Goal: Task Accomplishment & Management: Use online tool/utility

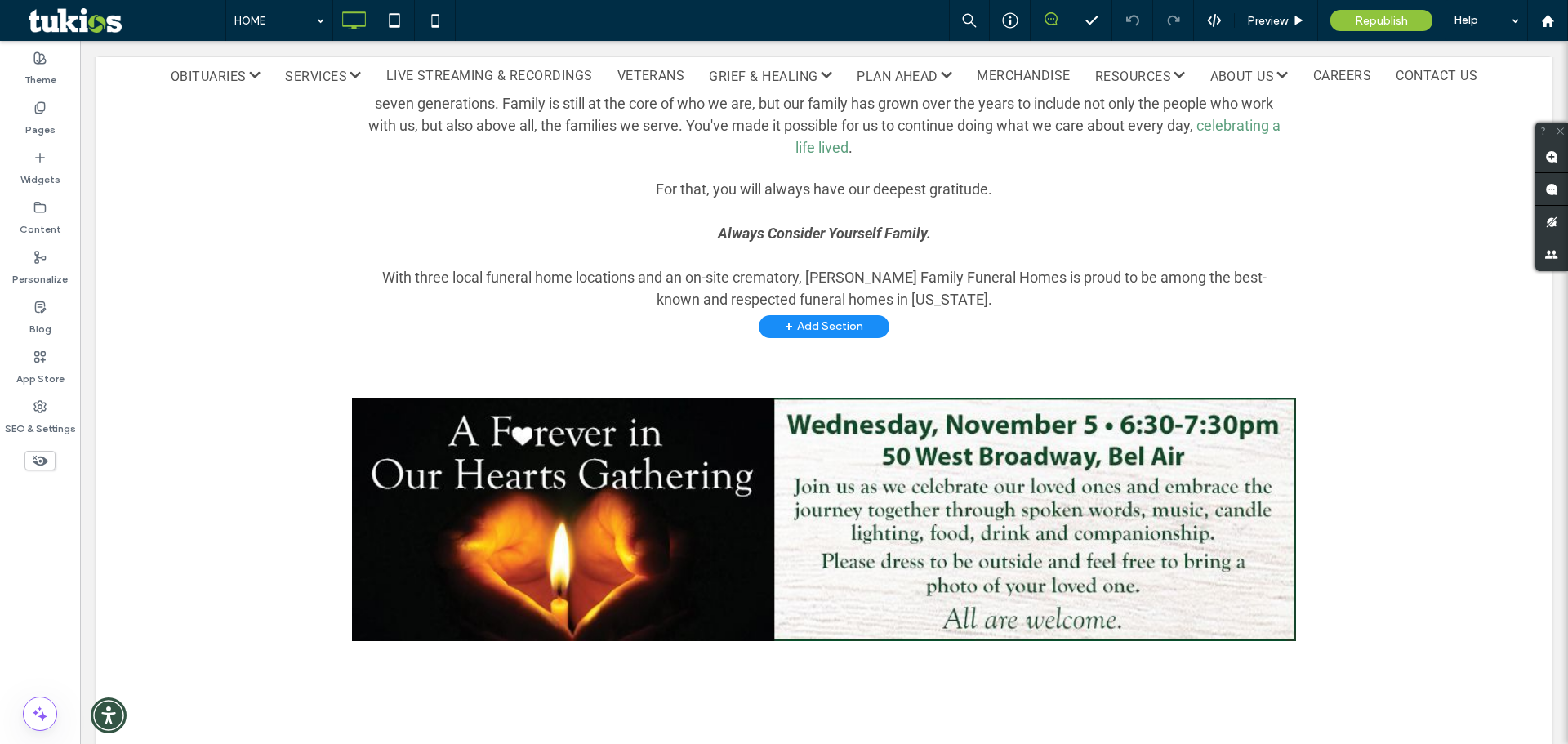
scroll to position [1226, 0]
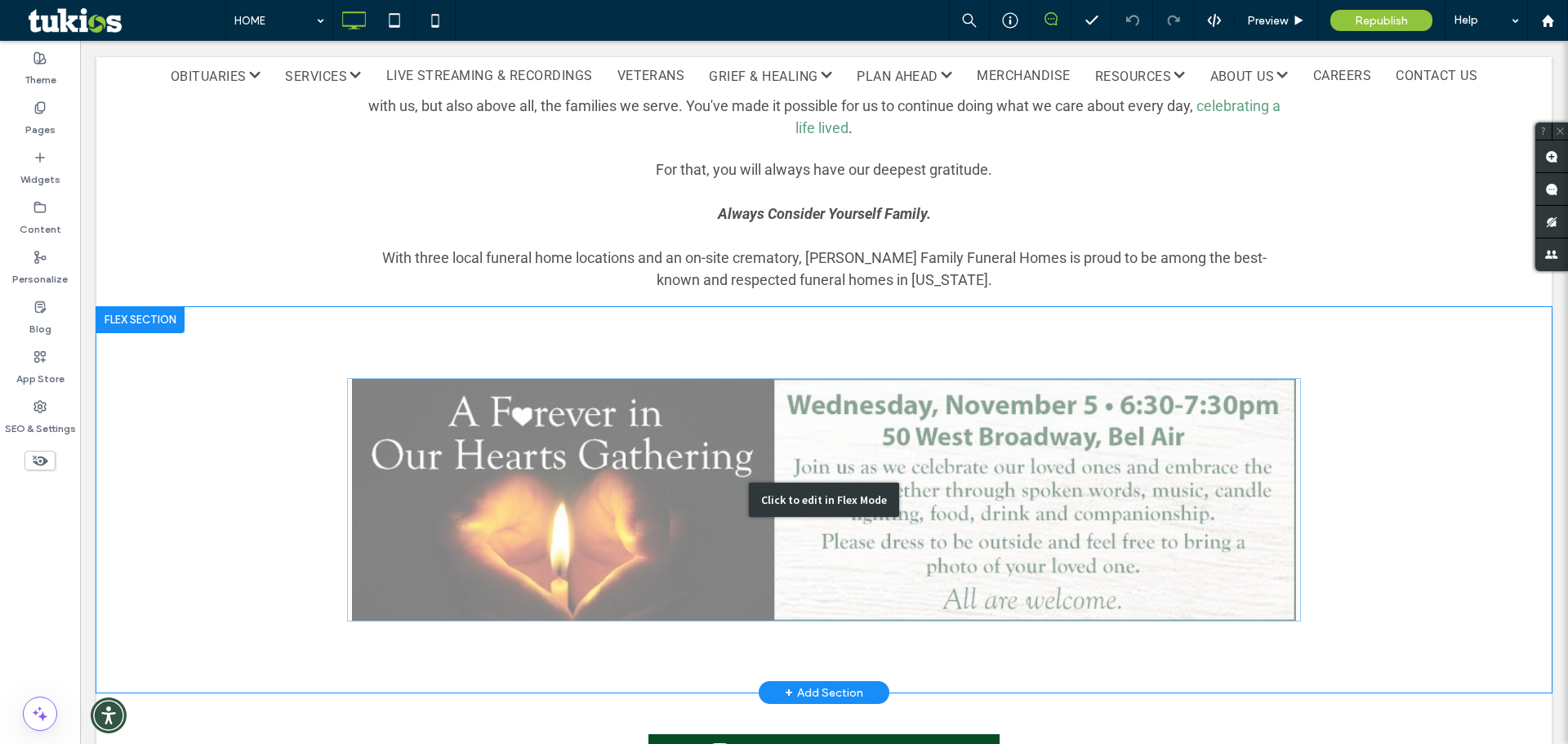
drag, startPoint x: 803, startPoint y: 411, endPoint x: 751, endPoint y: 438, distance: 58.6
click at [803, 482] on div "Click to edit in Flex Mode" at bounding box center [824, 500] width 150 height 34
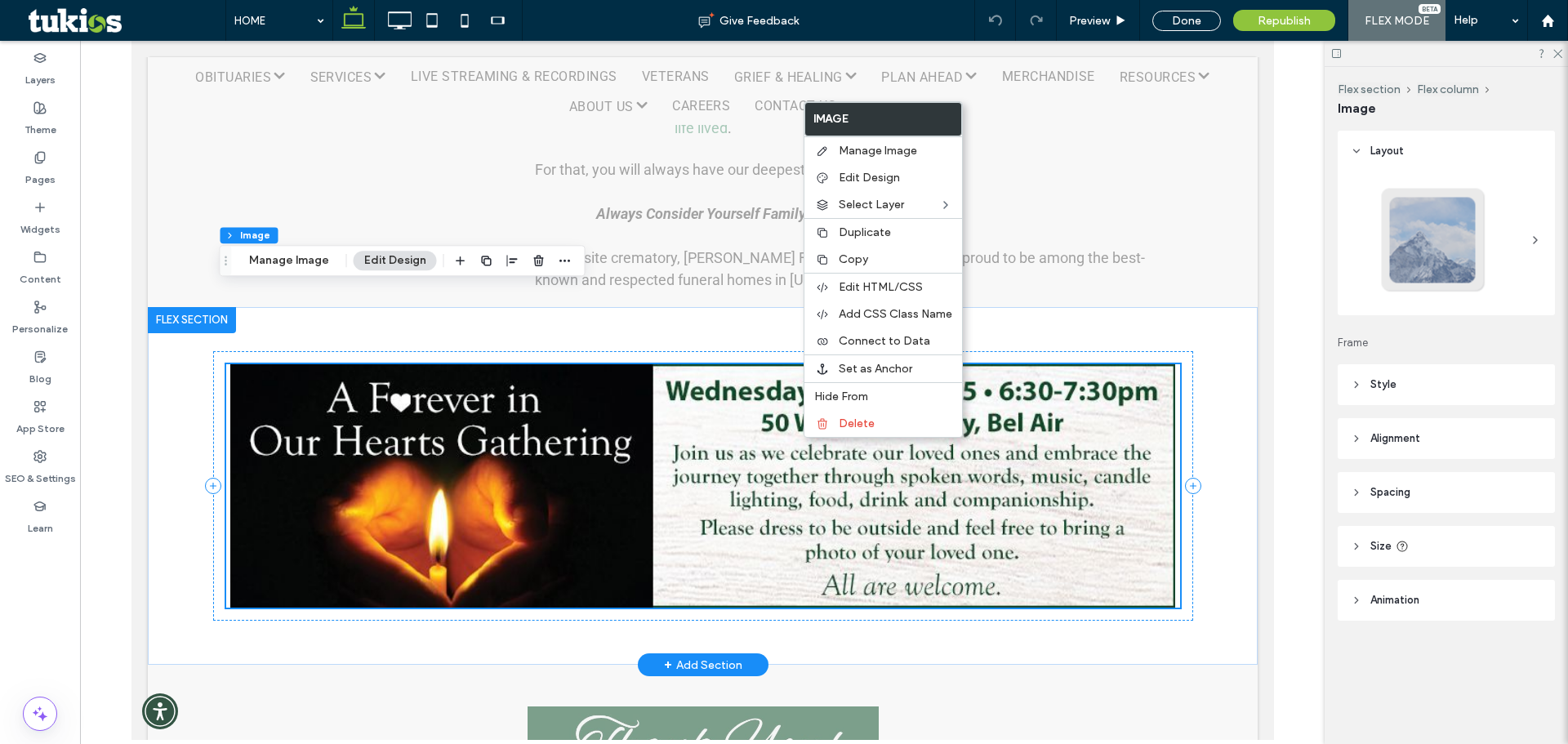
scroll to position [1272, 0]
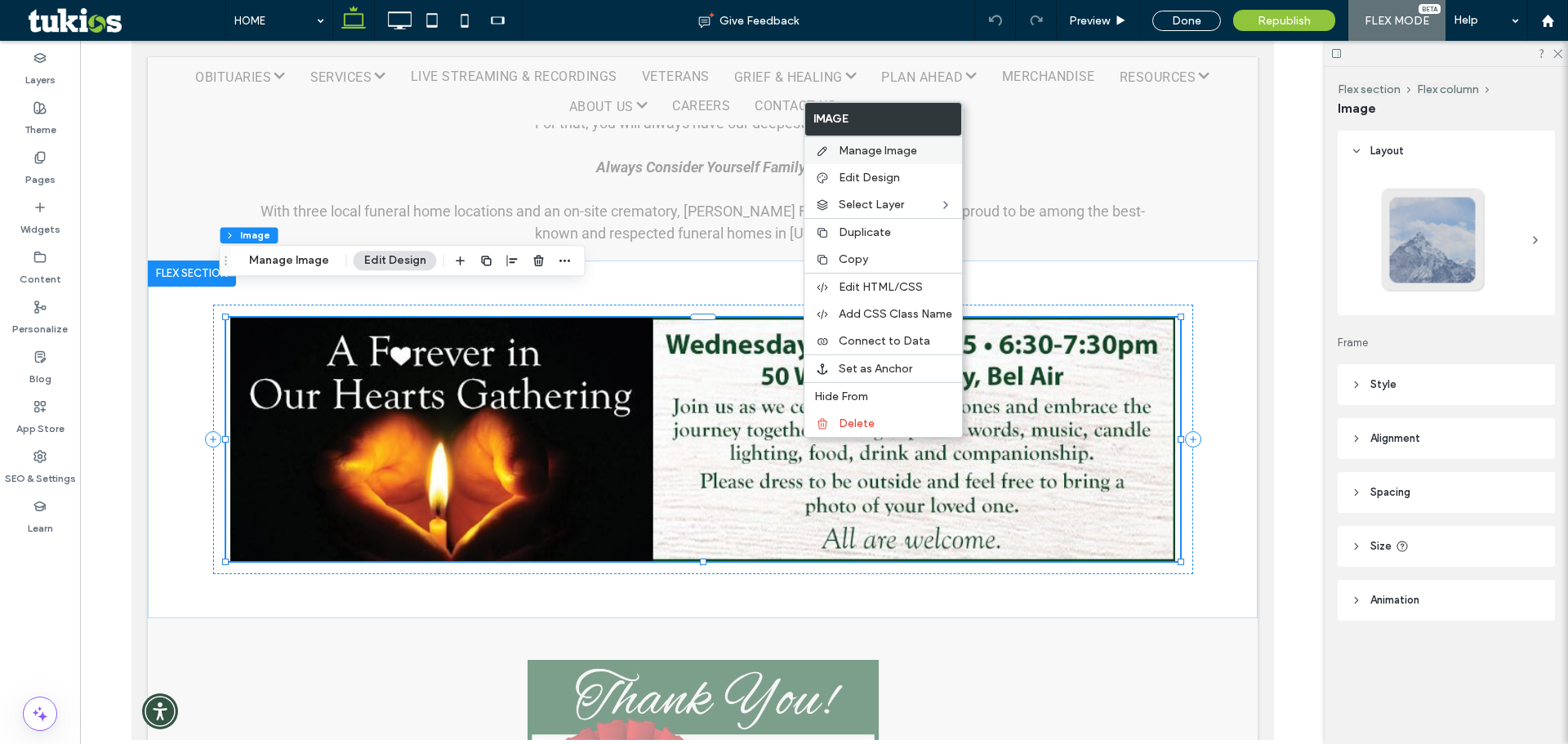
click at [841, 151] on span "Manage Image" at bounding box center [878, 150] width 79 height 14
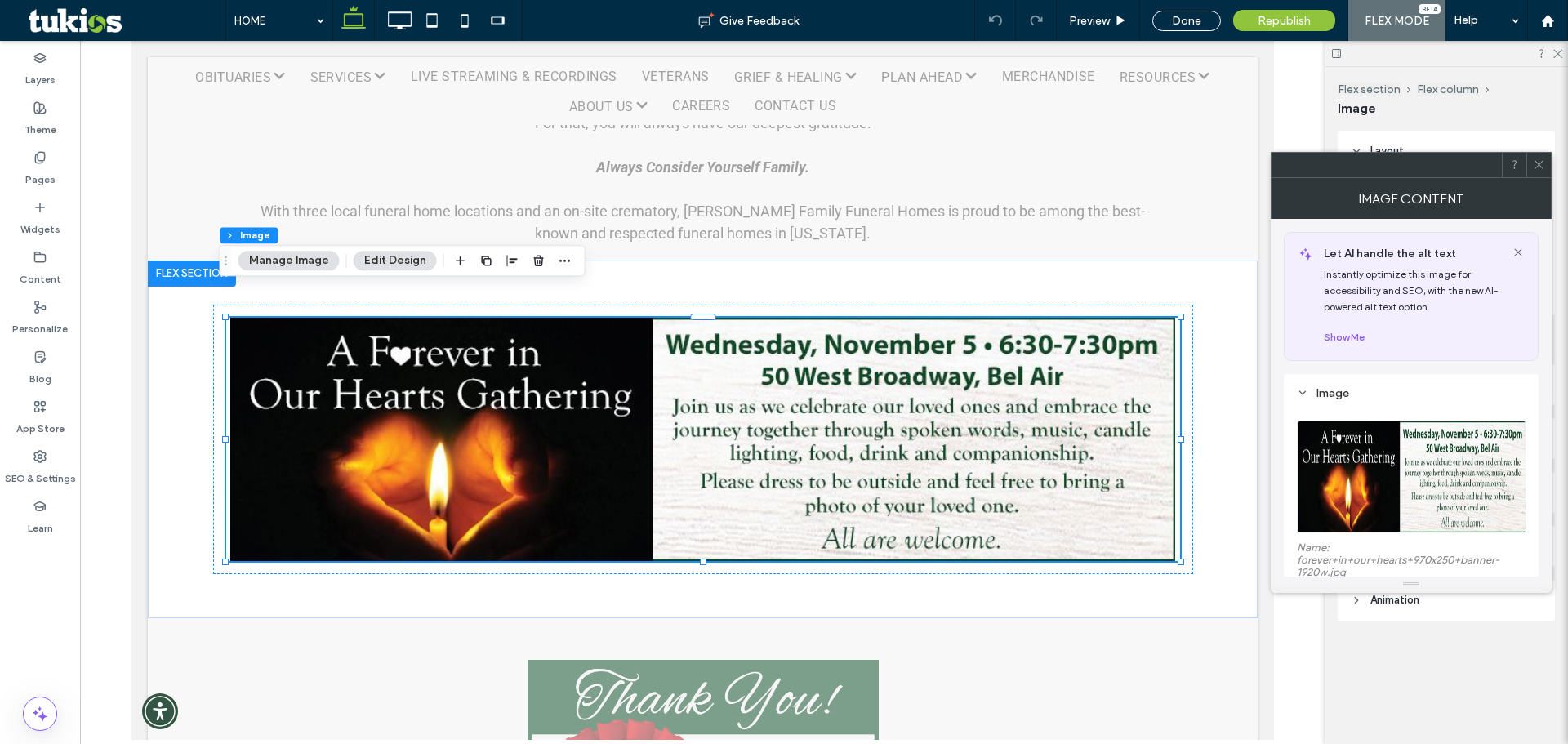
click at [1533, 162] on div at bounding box center [1538, 165] width 24 height 24
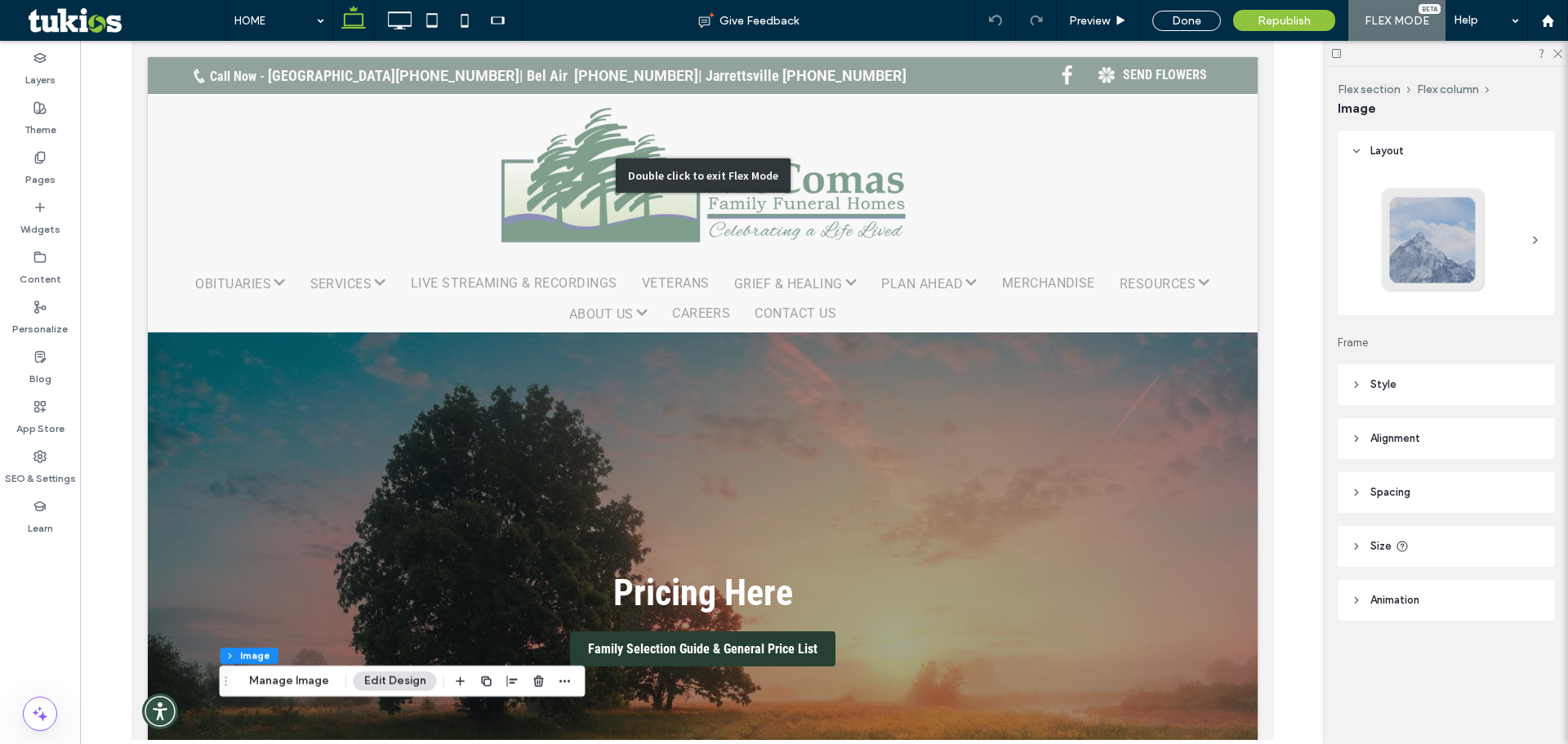
scroll to position [408, 0]
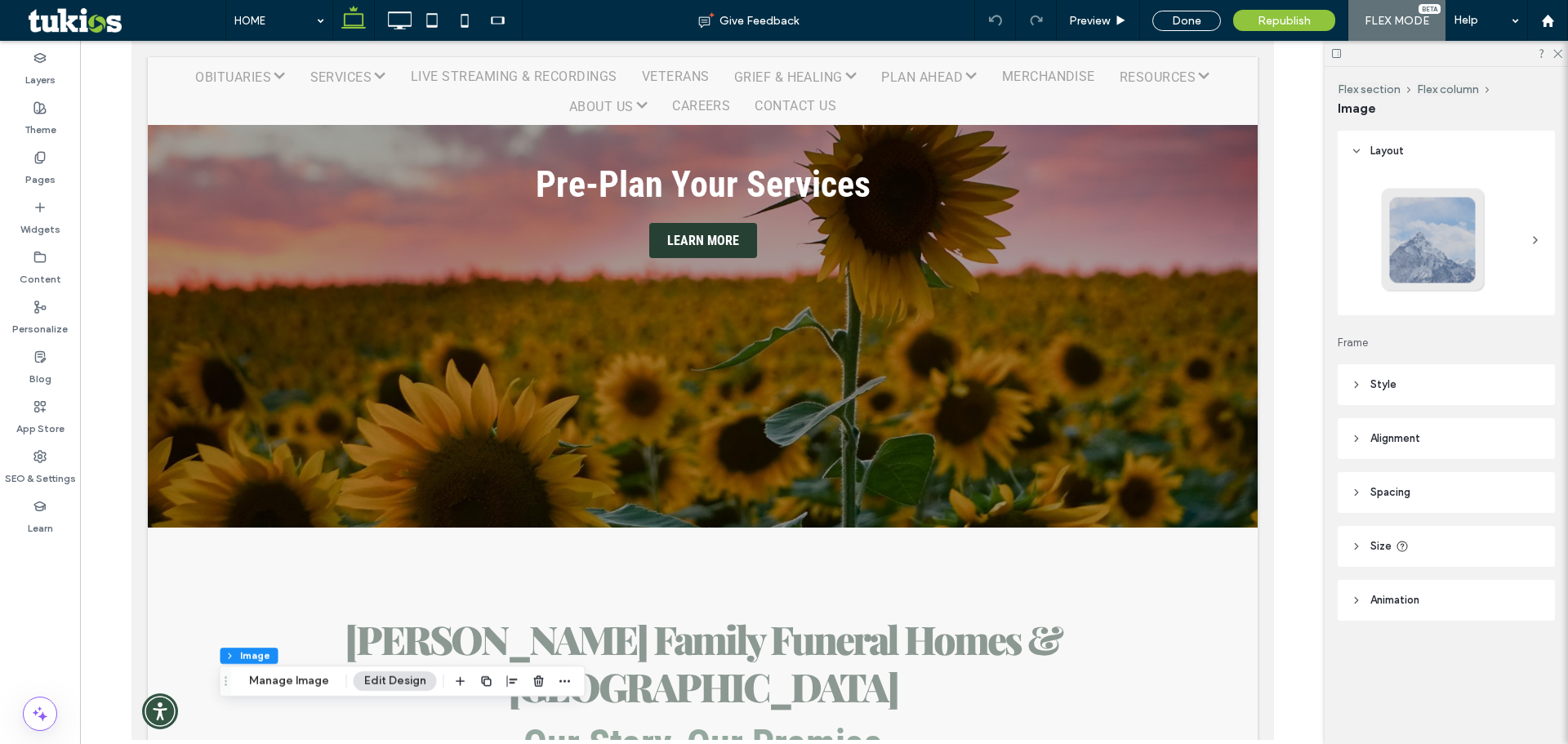
click at [1562, 57] on use at bounding box center [1558, 54] width 9 height 9
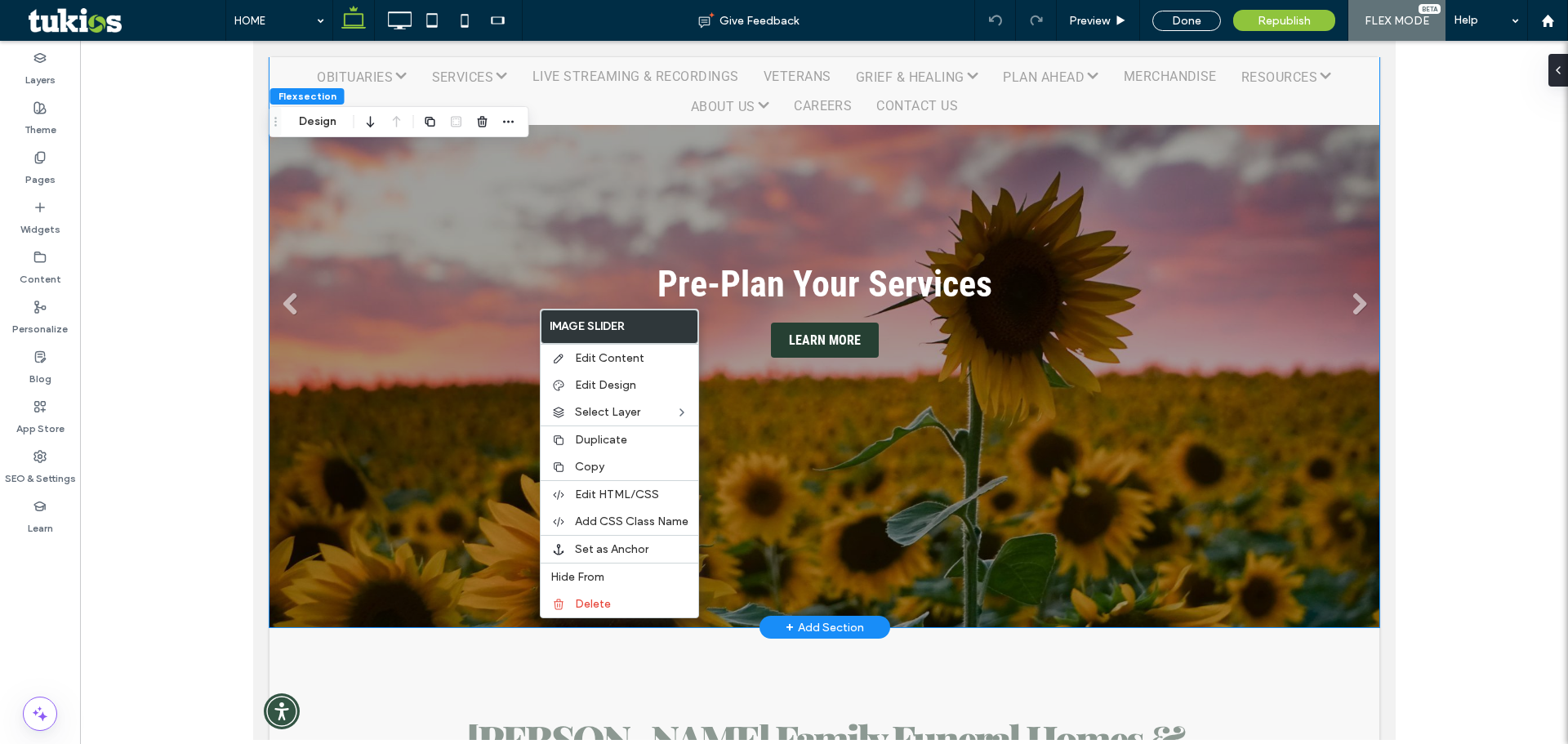
scroll to position [262, 0]
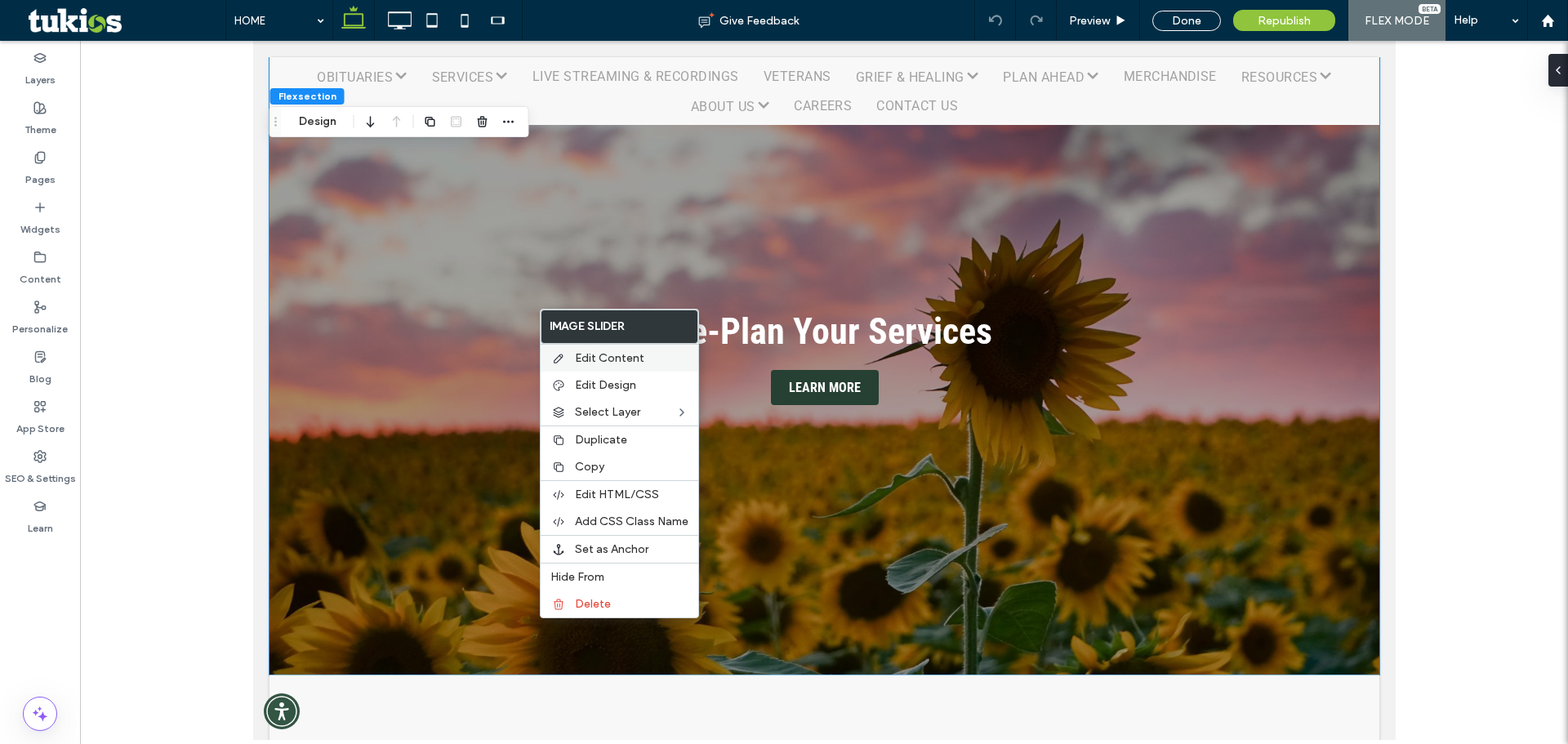
click at [586, 356] on span "Edit Content" at bounding box center [609, 358] width 70 height 14
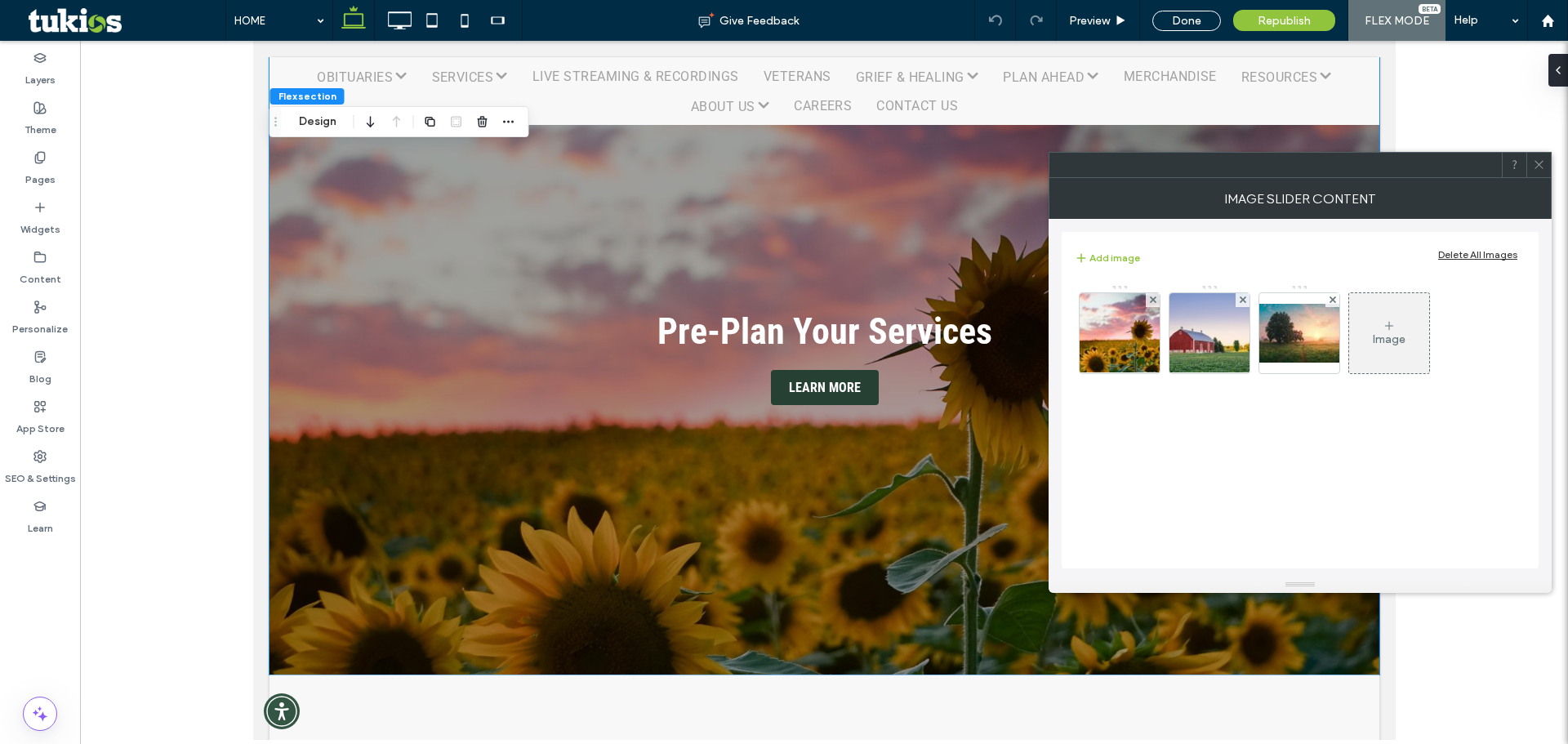
click at [1381, 324] on div "Image" at bounding box center [1390, 333] width 80 height 77
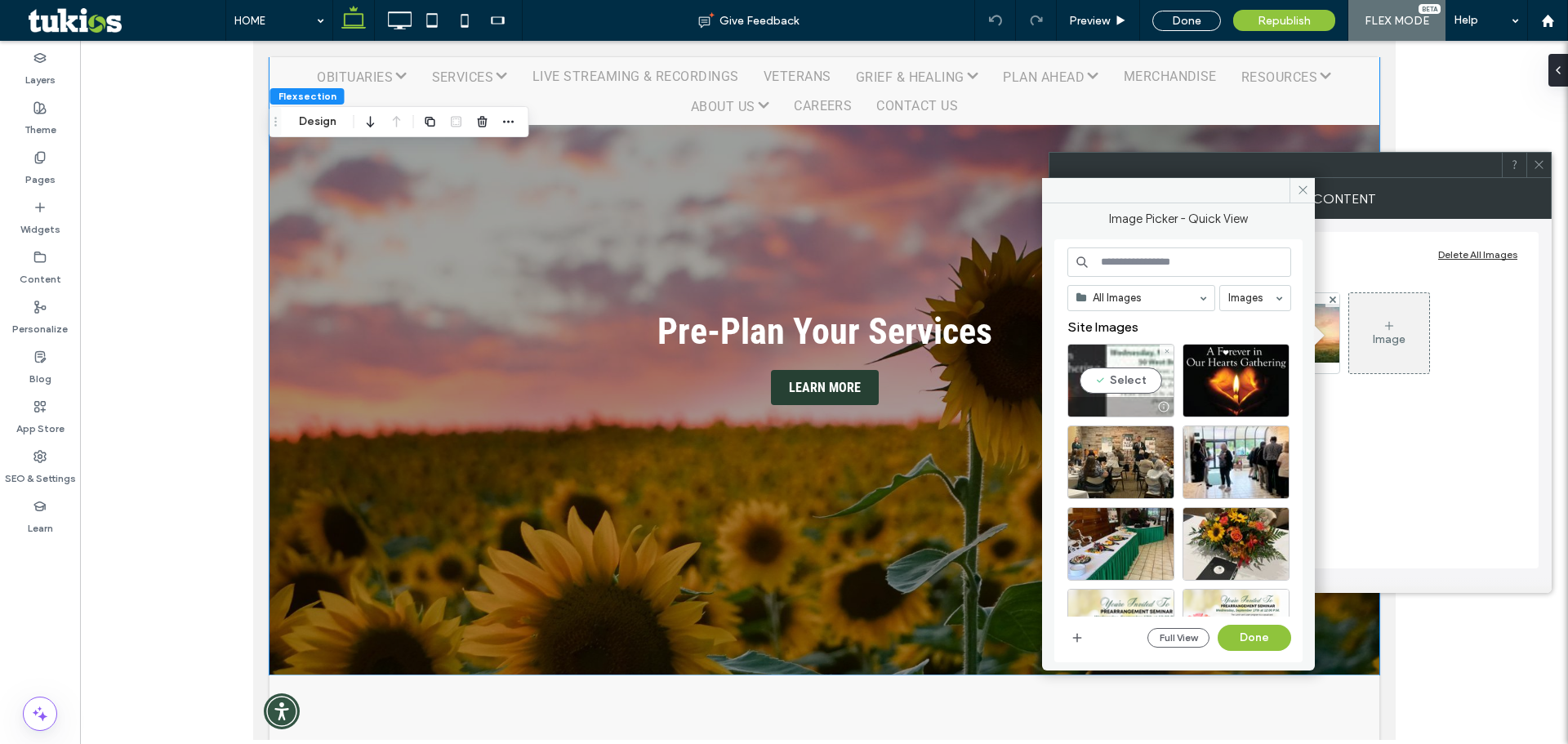
click at [1095, 383] on div "Select" at bounding box center [1121, 380] width 107 height 73
click at [1269, 636] on button "Done" at bounding box center [1254, 637] width 73 height 26
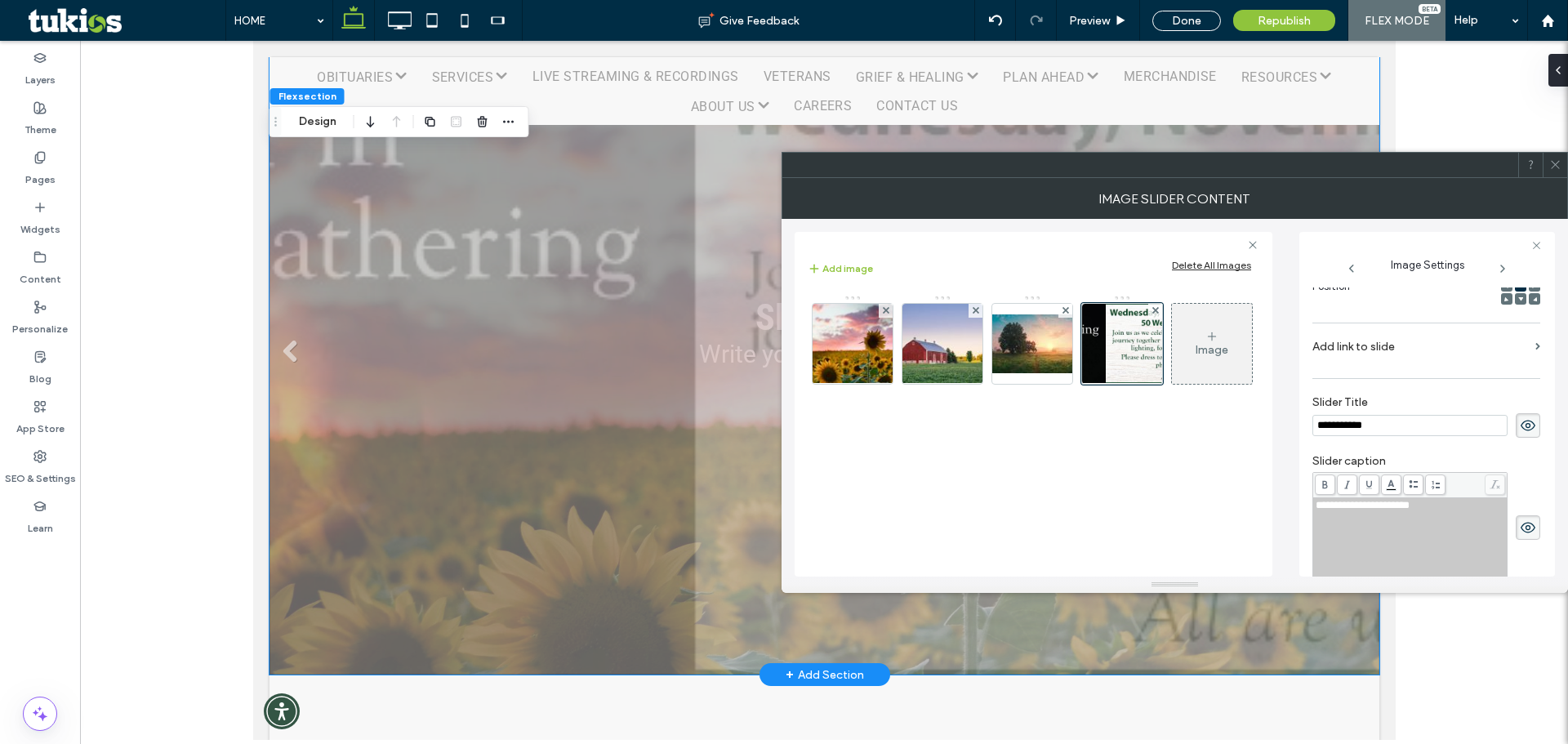
scroll to position [0, 0]
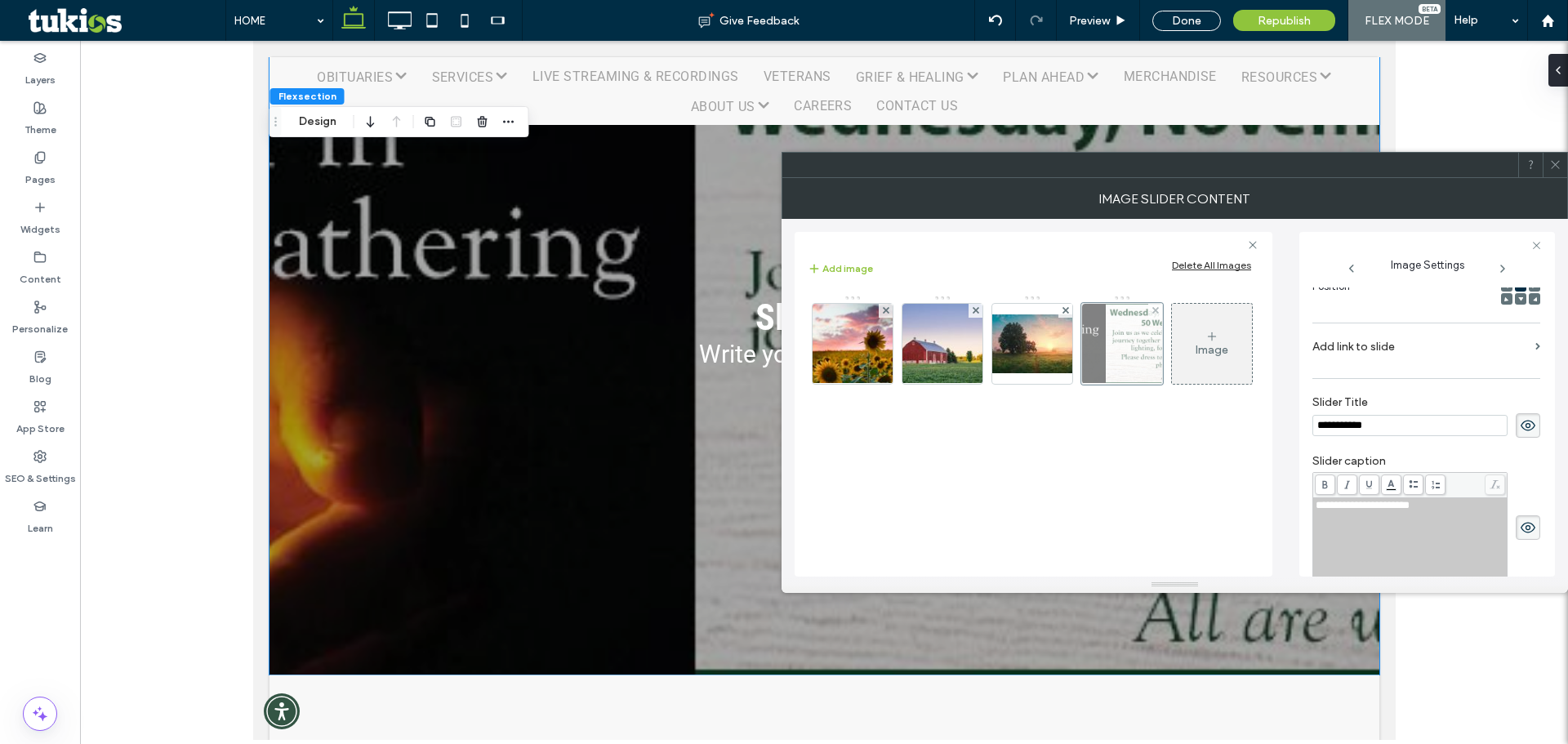
click at [1151, 310] on div at bounding box center [1155, 310] width 14 height 14
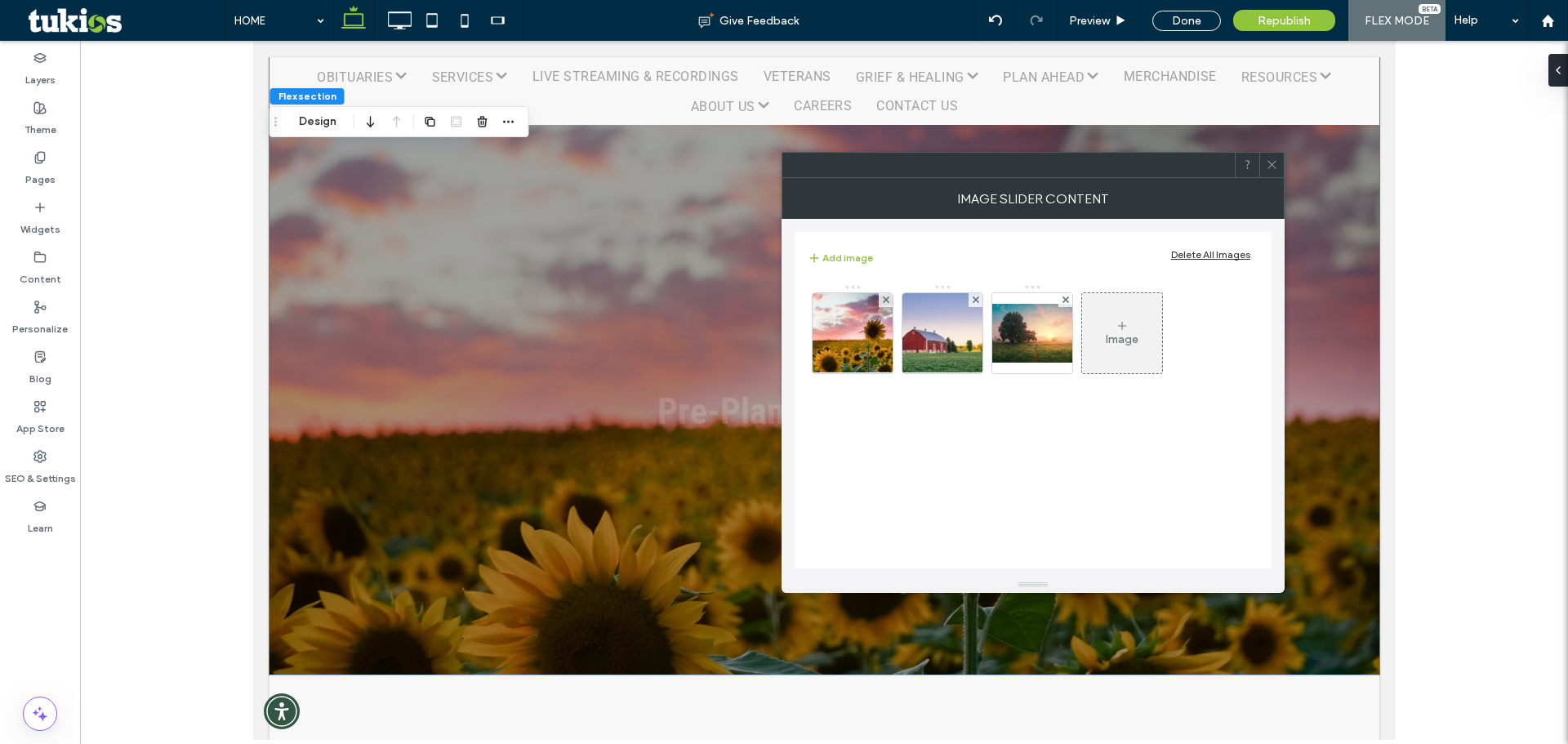
click at [1137, 339] on div "Image" at bounding box center [1123, 339] width 33 height 14
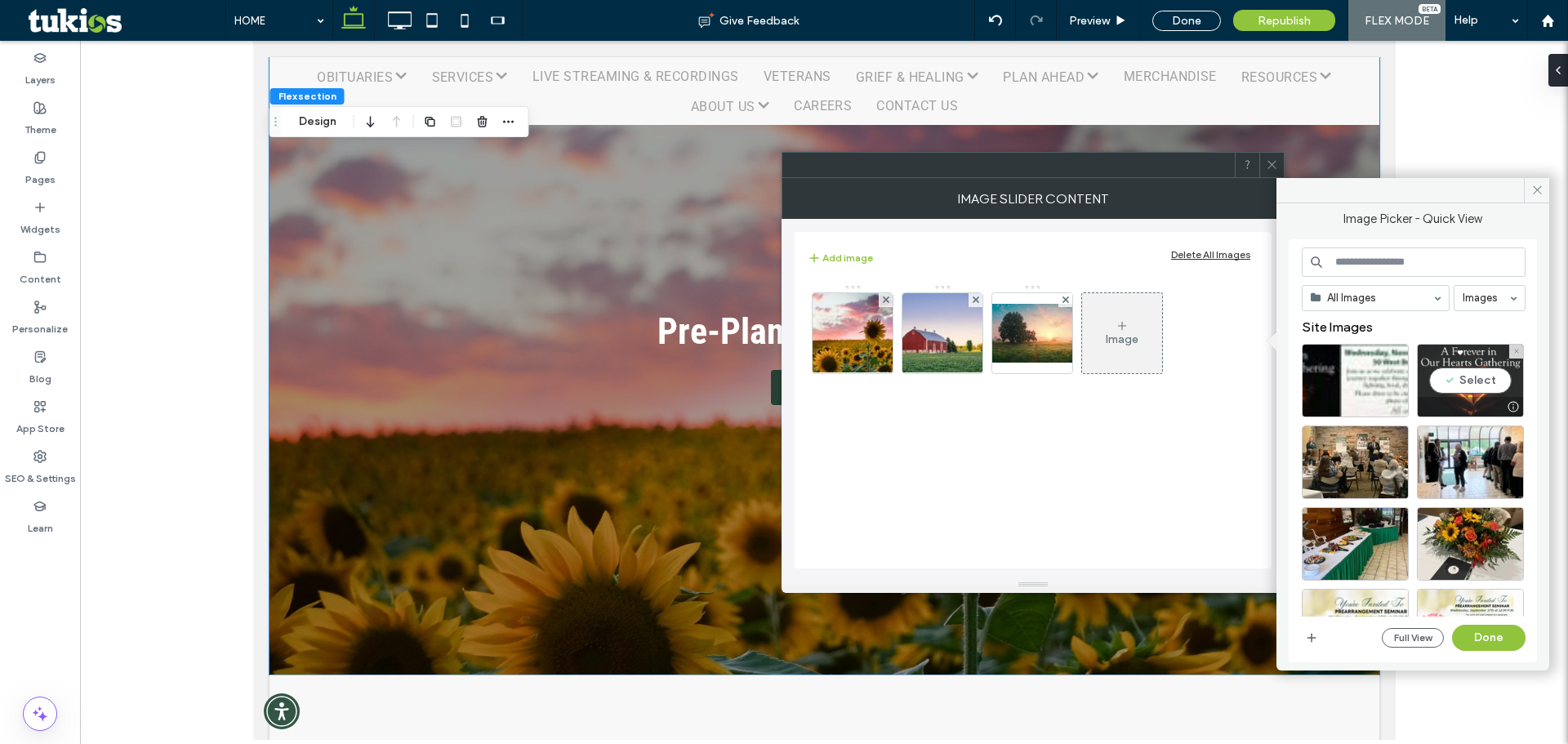
click at [1453, 378] on div "Select" at bounding box center [1471, 380] width 107 height 73
click at [1489, 623] on div "All Images Images Site Images Full View Done" at bounding box center [1413, 451] width 224 height 407
click at [1489, 632] on button "Done" at bounding box center [1488, 637] width 73 height 26
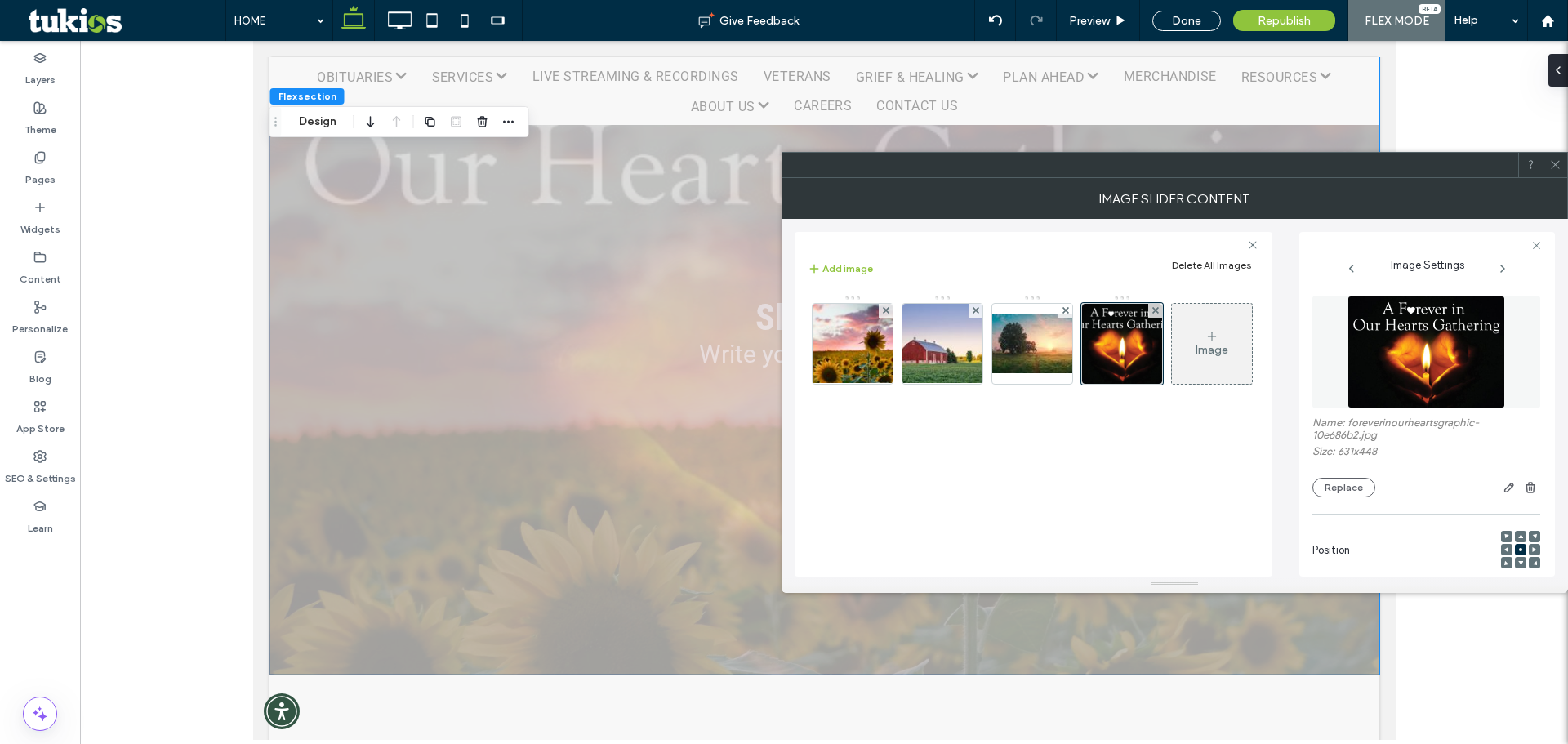
scroll to position [252, 0]
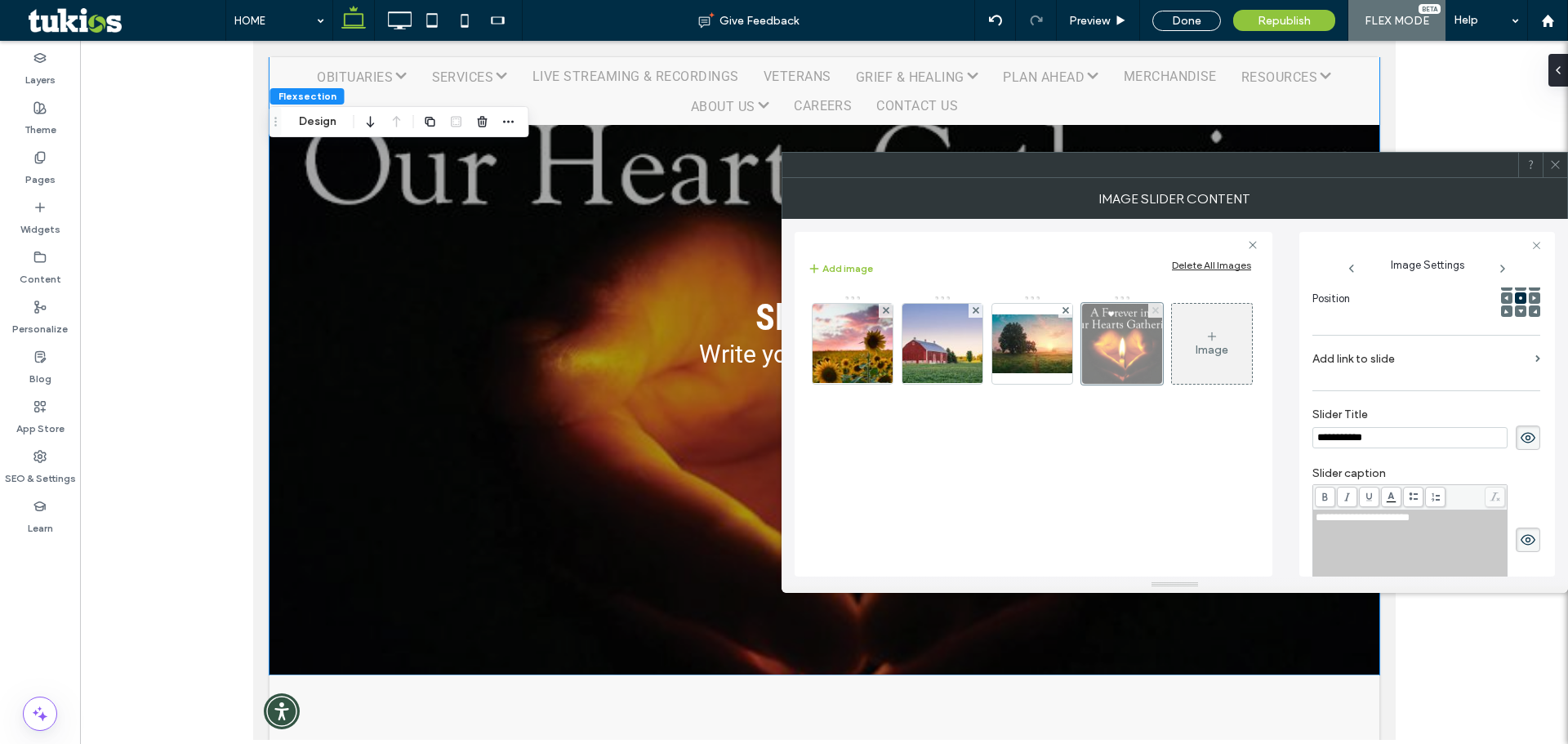
click at [1159, 310] on icon at bounding box center [1155, 310] width 6 height 6
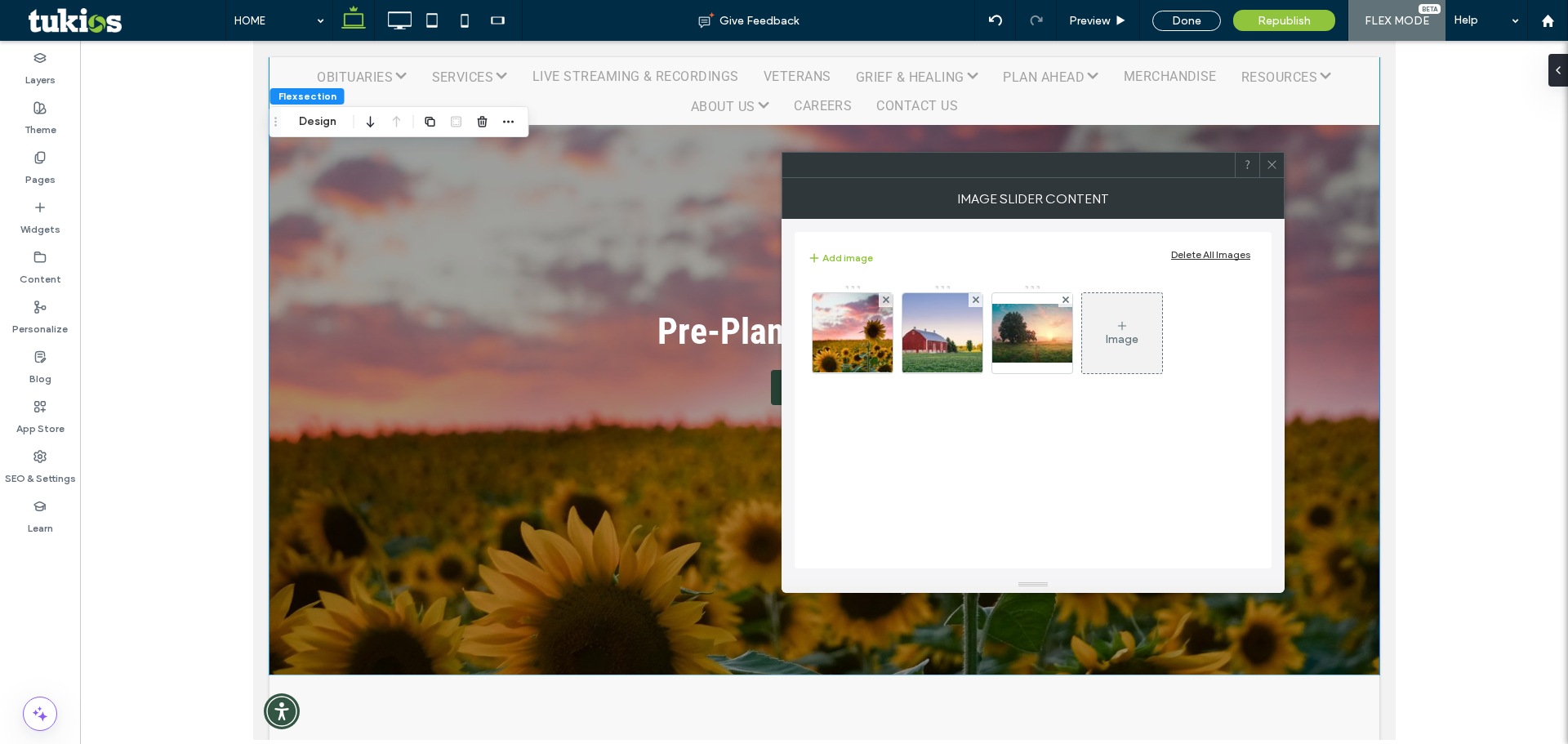
click at [1277, 164] on icon at bounding box center [1273, 165] width 13 height 13
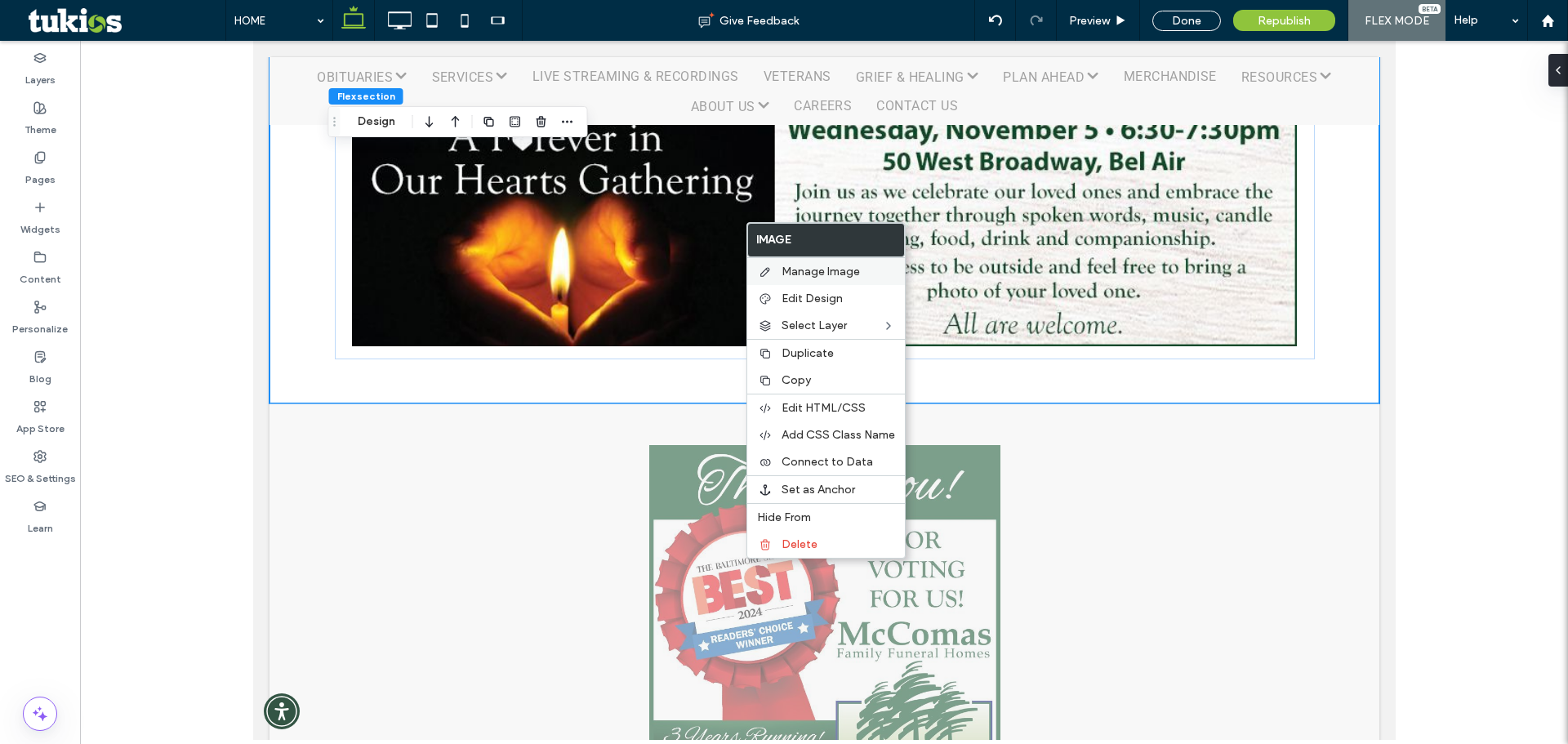
scroll to position [1462, 0]
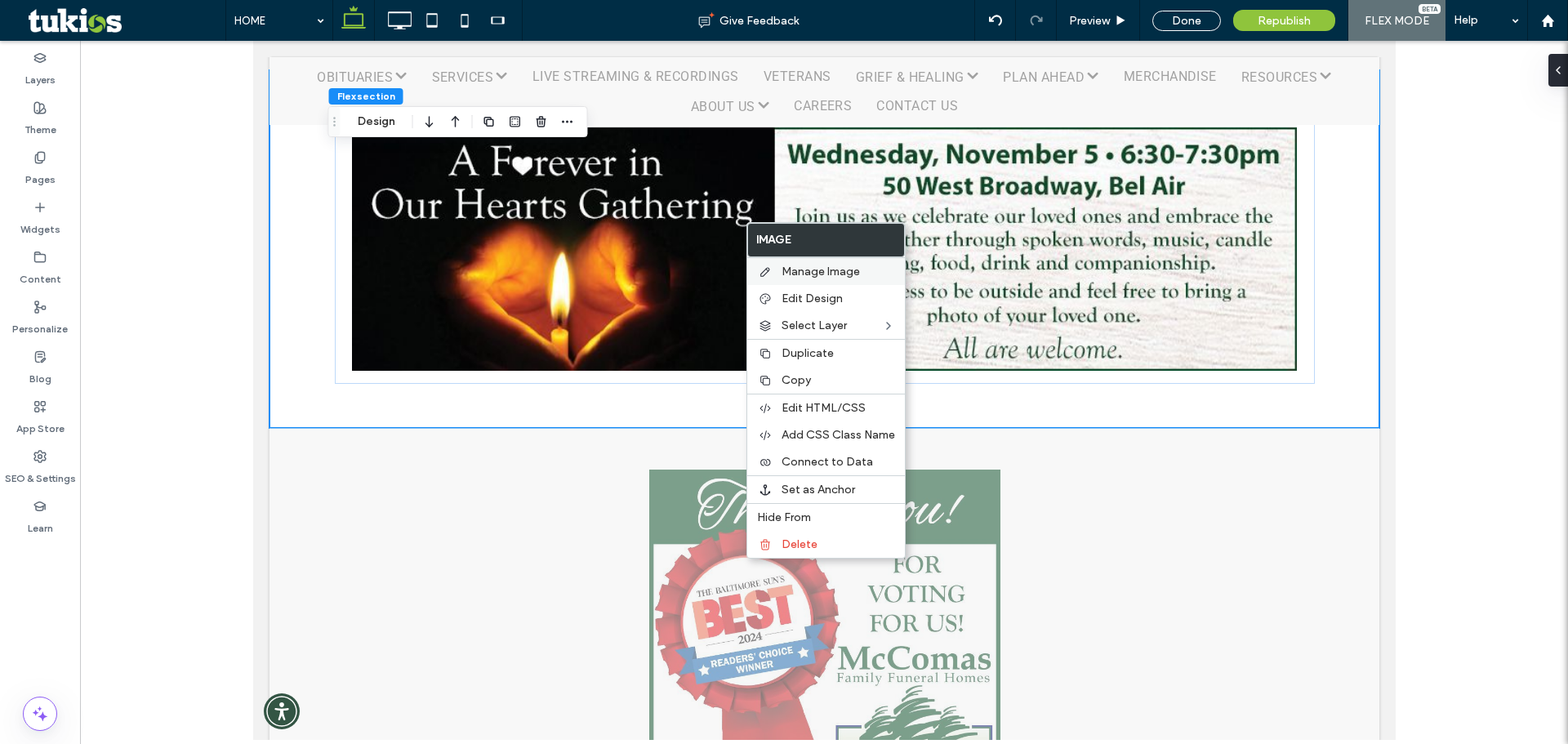
click at [814, 272] on span "Manage Image" at bounding box center [821, 271] width 79 height 14
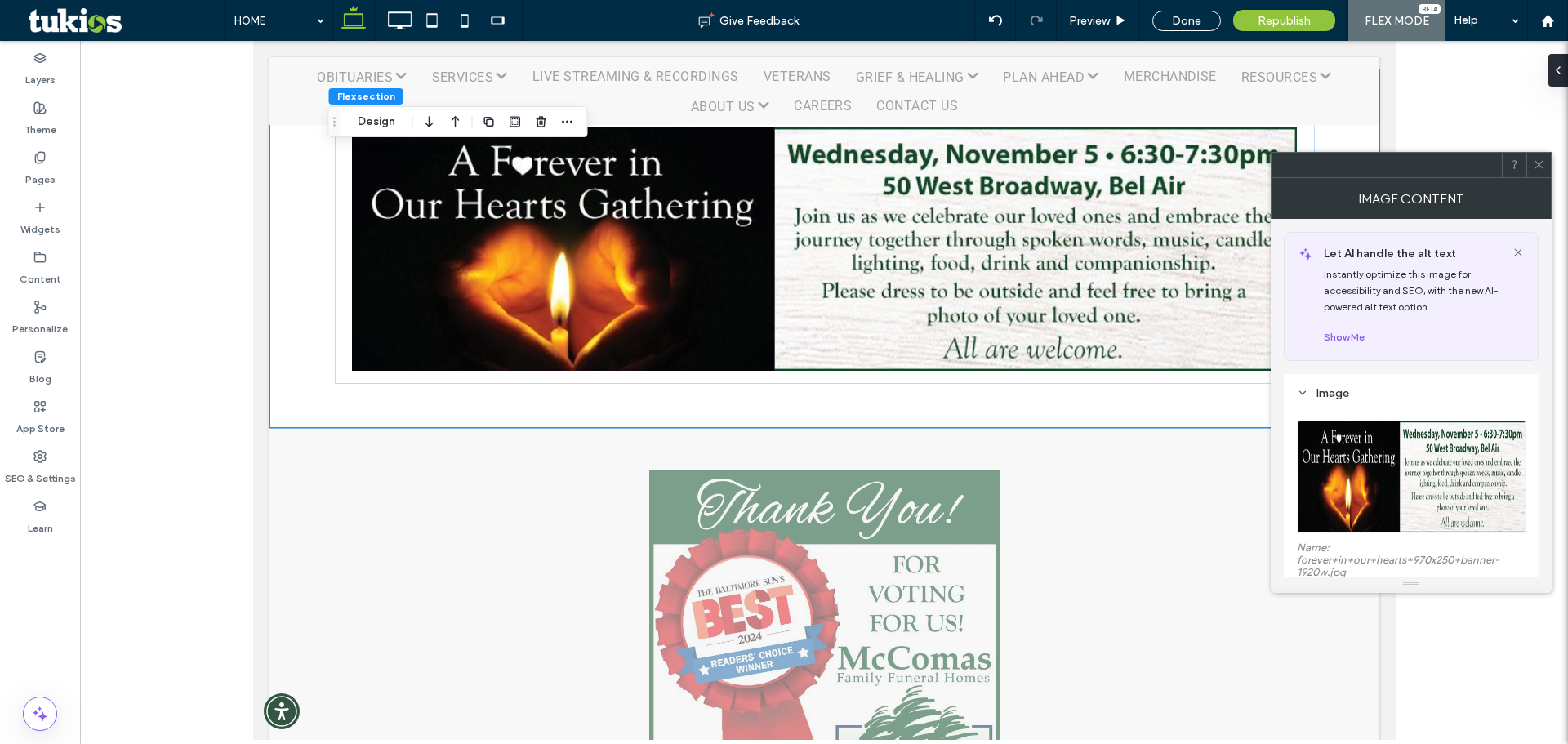
scroll to position [137, 0]
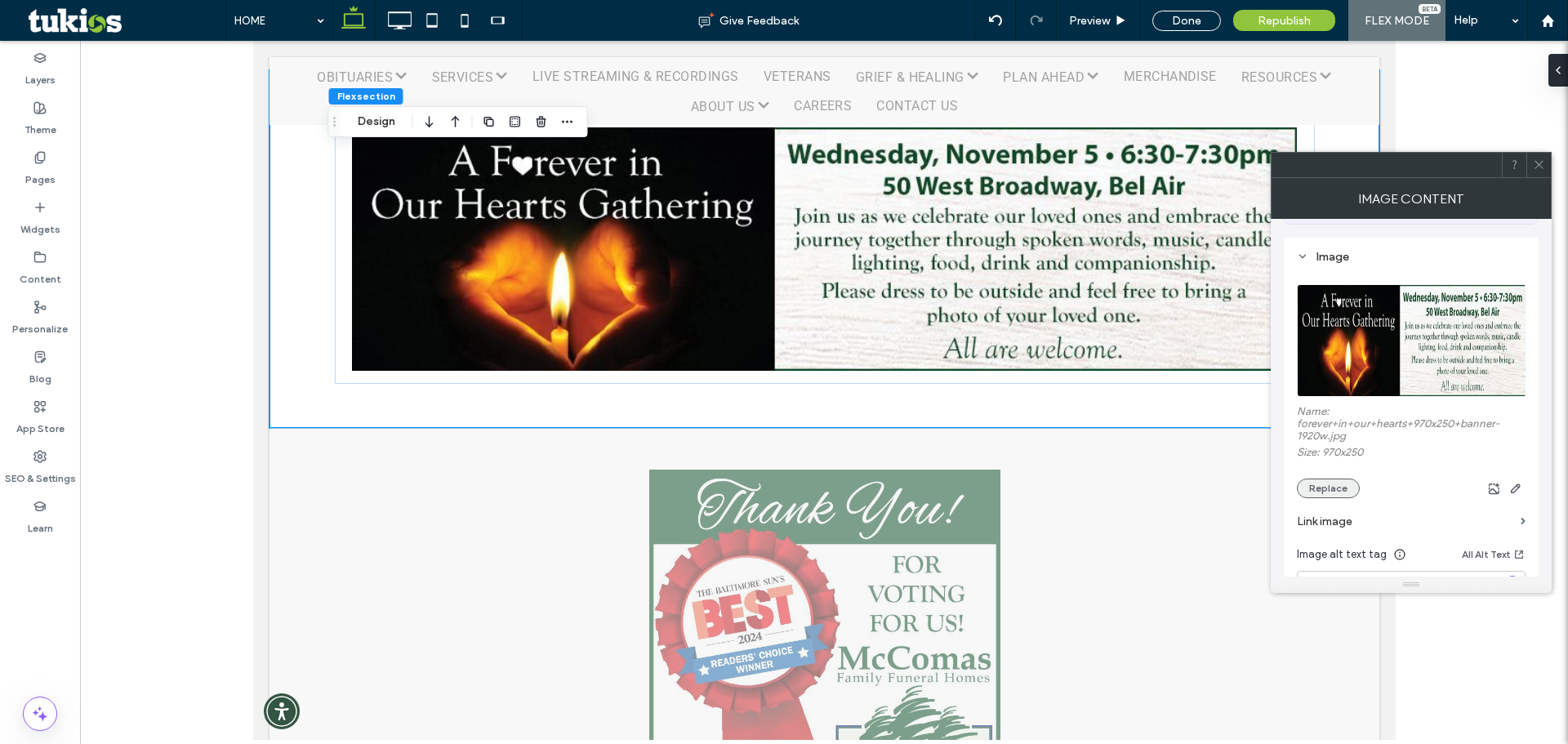
click at [1337, 486] on button "Replace" at bounding box center [1328, 489] width 62 height 20
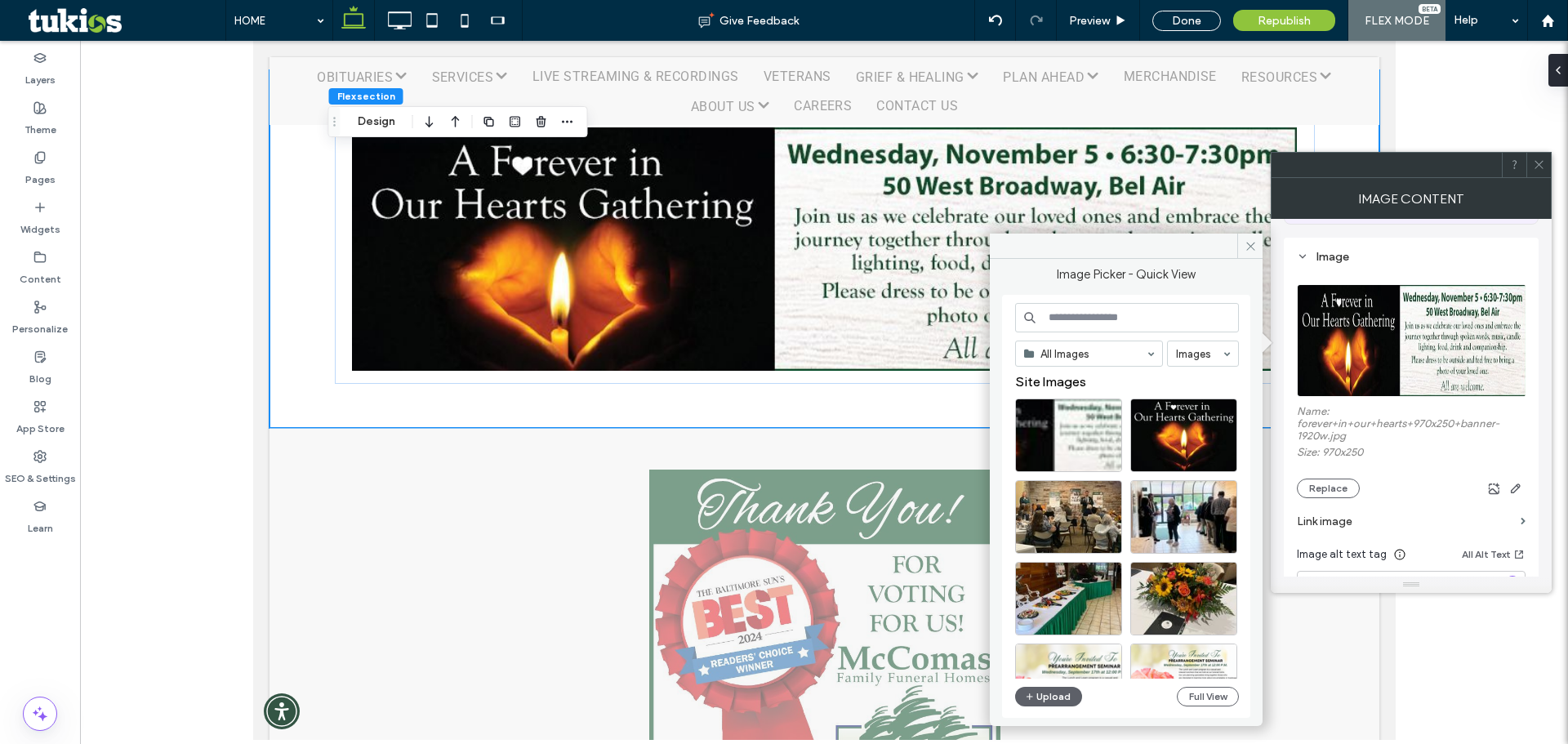
scroll to position [0, 0]
click at [1057, 439] on div "Select" at bounding box center [1069, 435] width 107 height 73
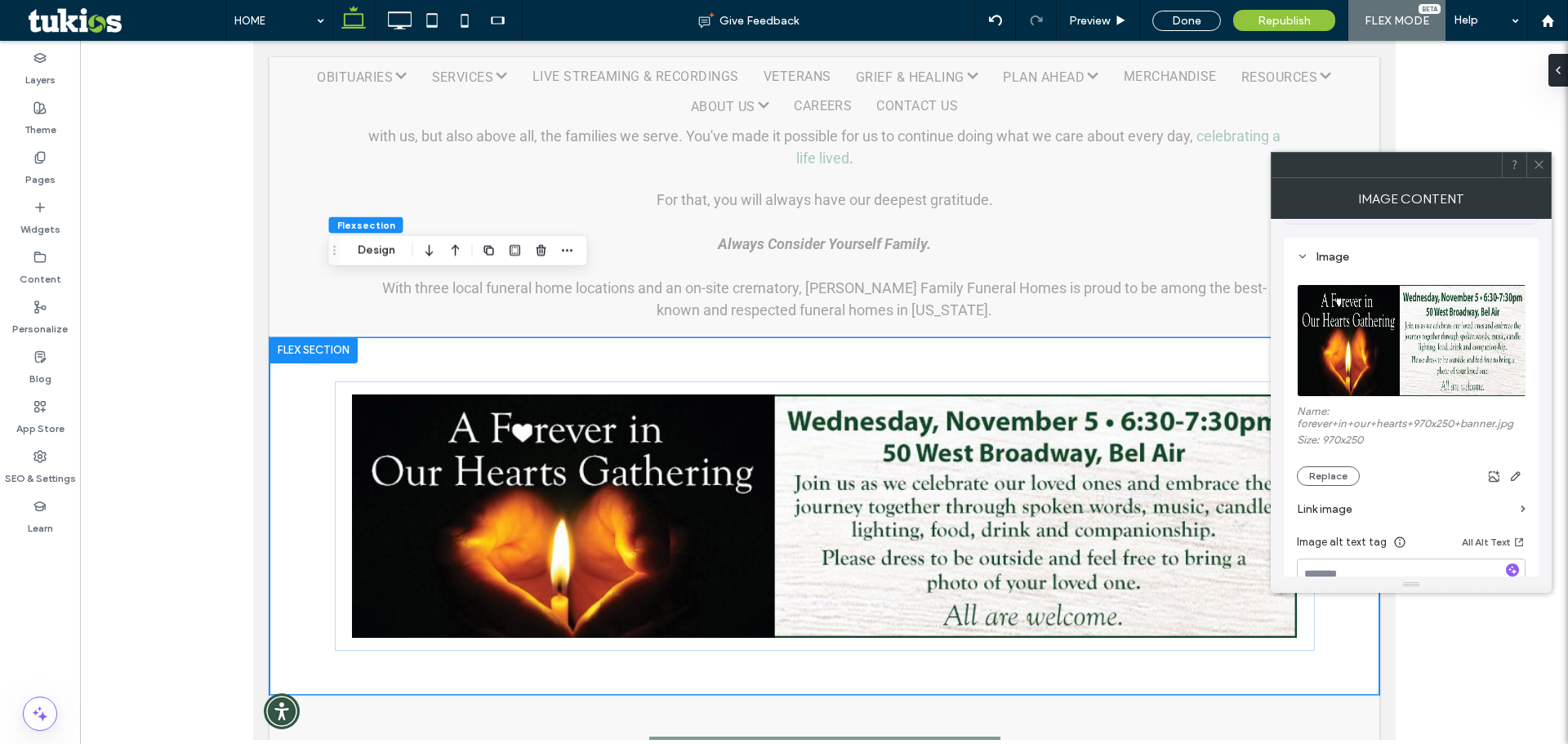
scroll to position [1190, 0]
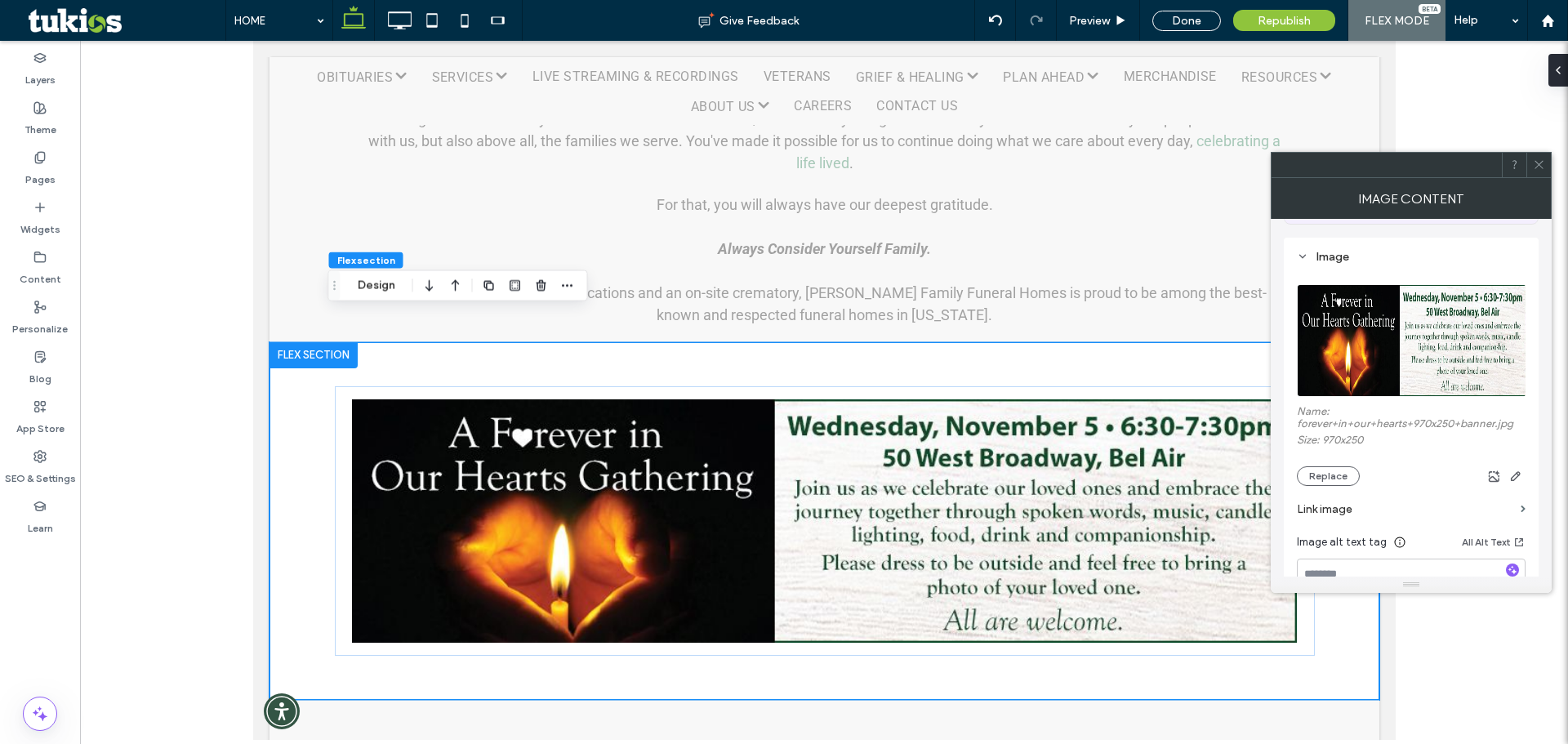
click at [1548, 168] on div at bounding box center [1538, 165] width 24 height 24
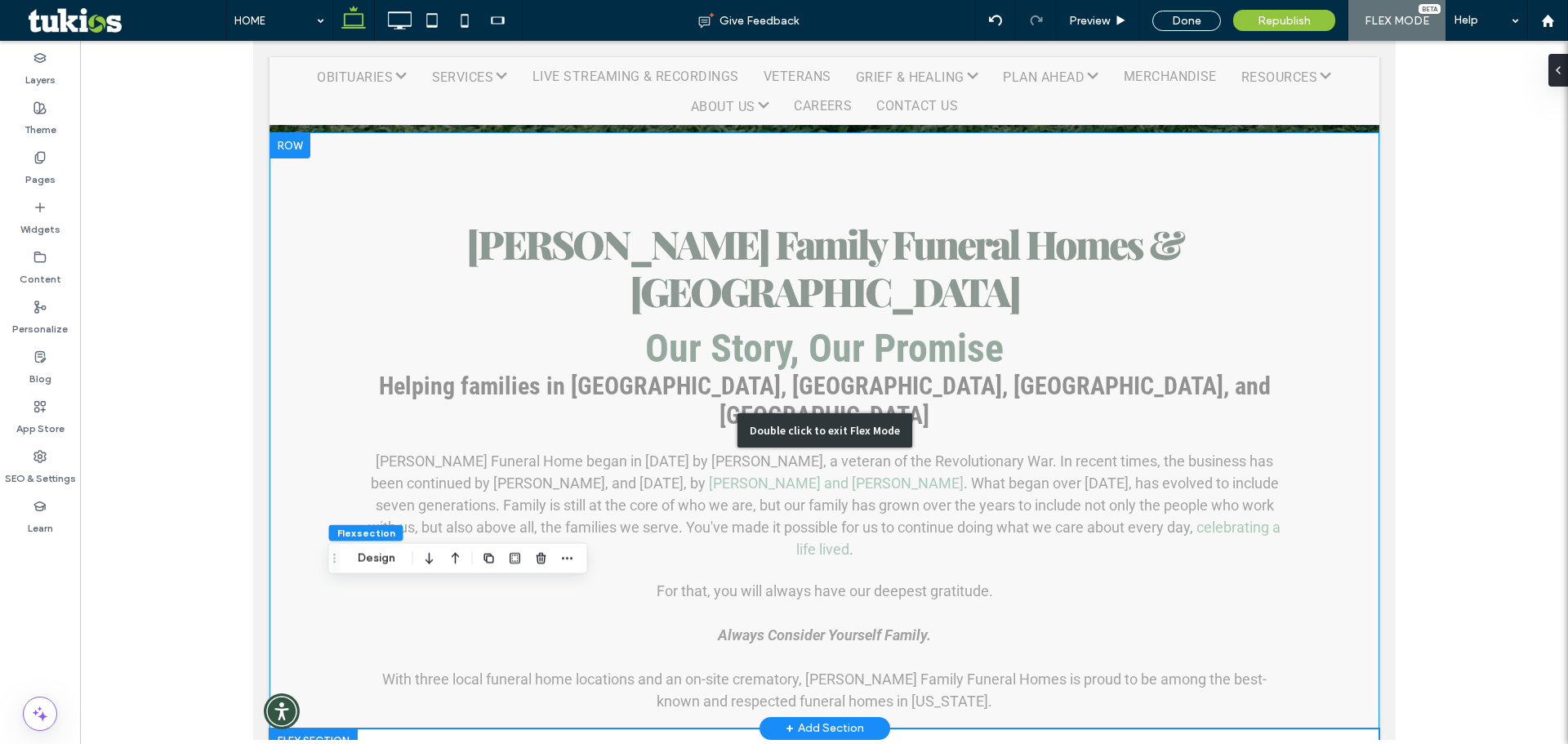
scroll to position [509, 0]
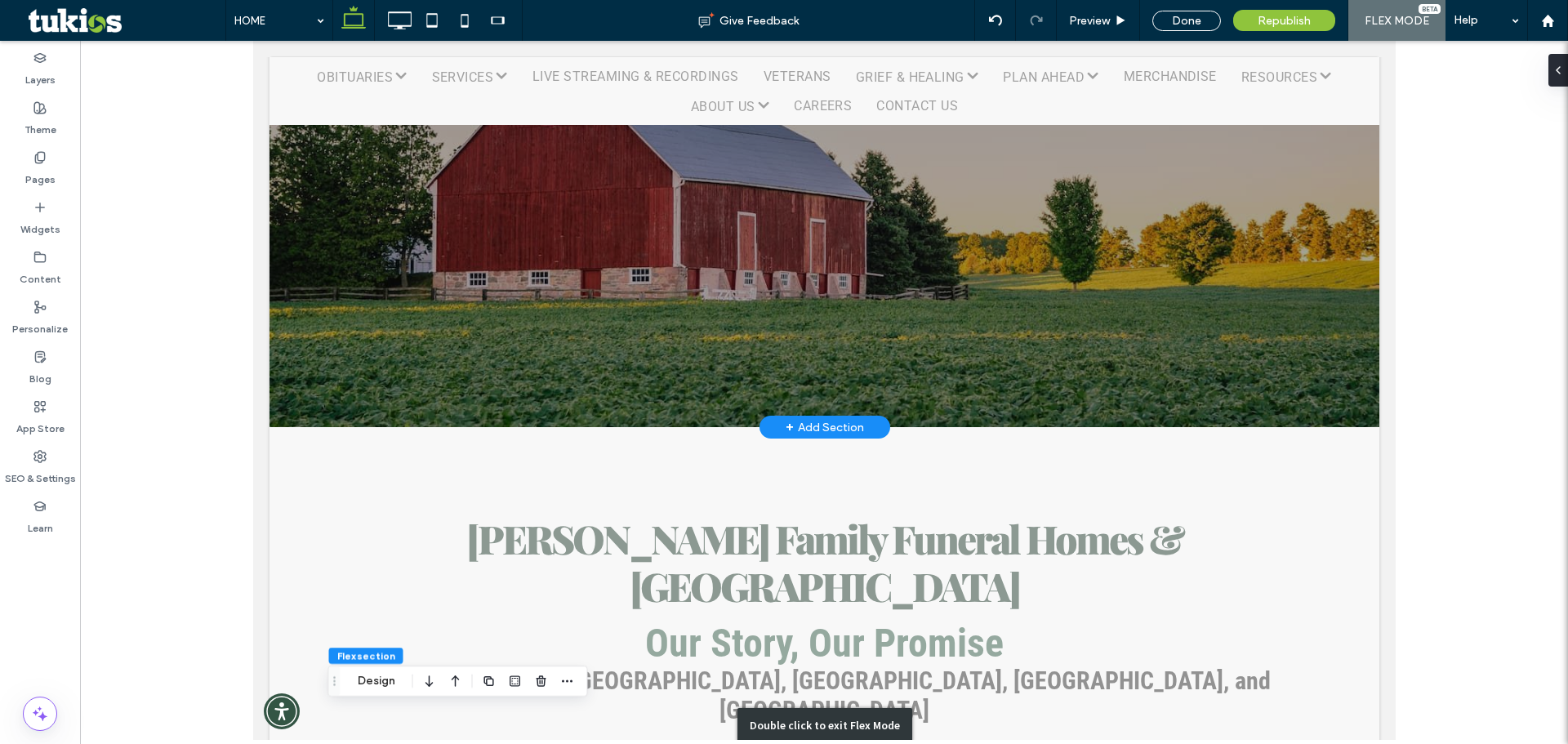
click at [698, 275] on link at bounding box center [824, 110] width 1110 height 634
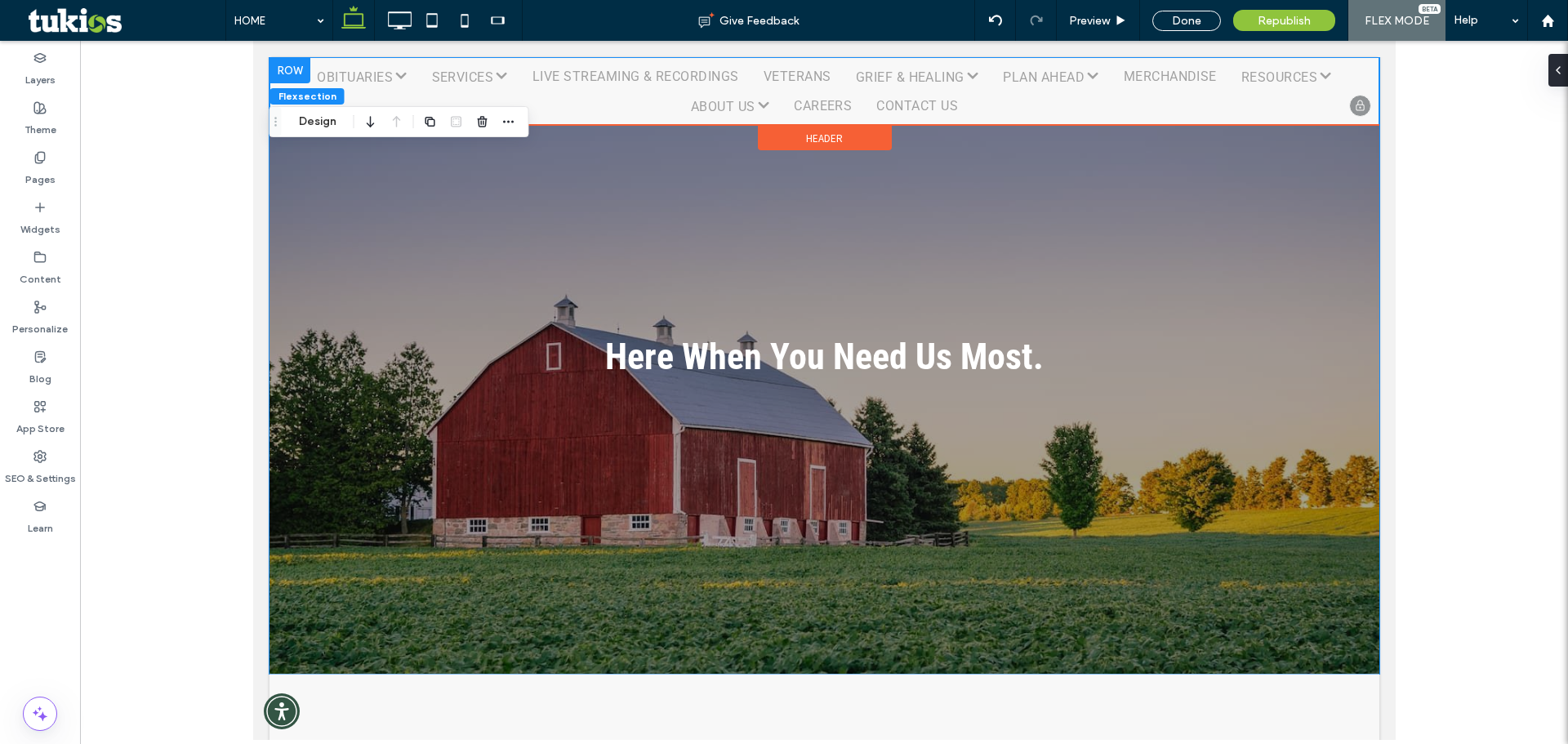
scroll to position [262, 0]
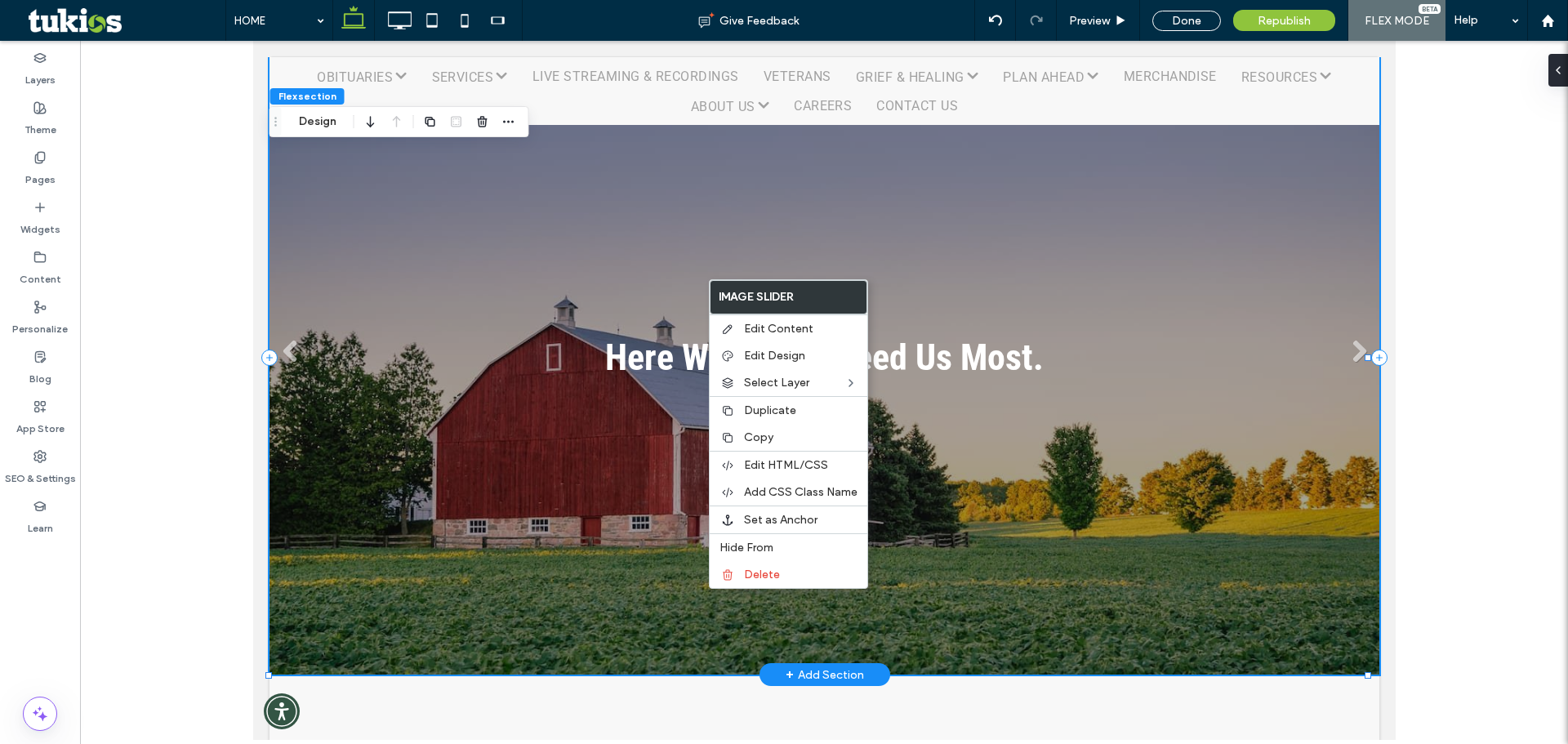
click at [762, 271] on link at bounding box center [824, 358] width 1110 height 634
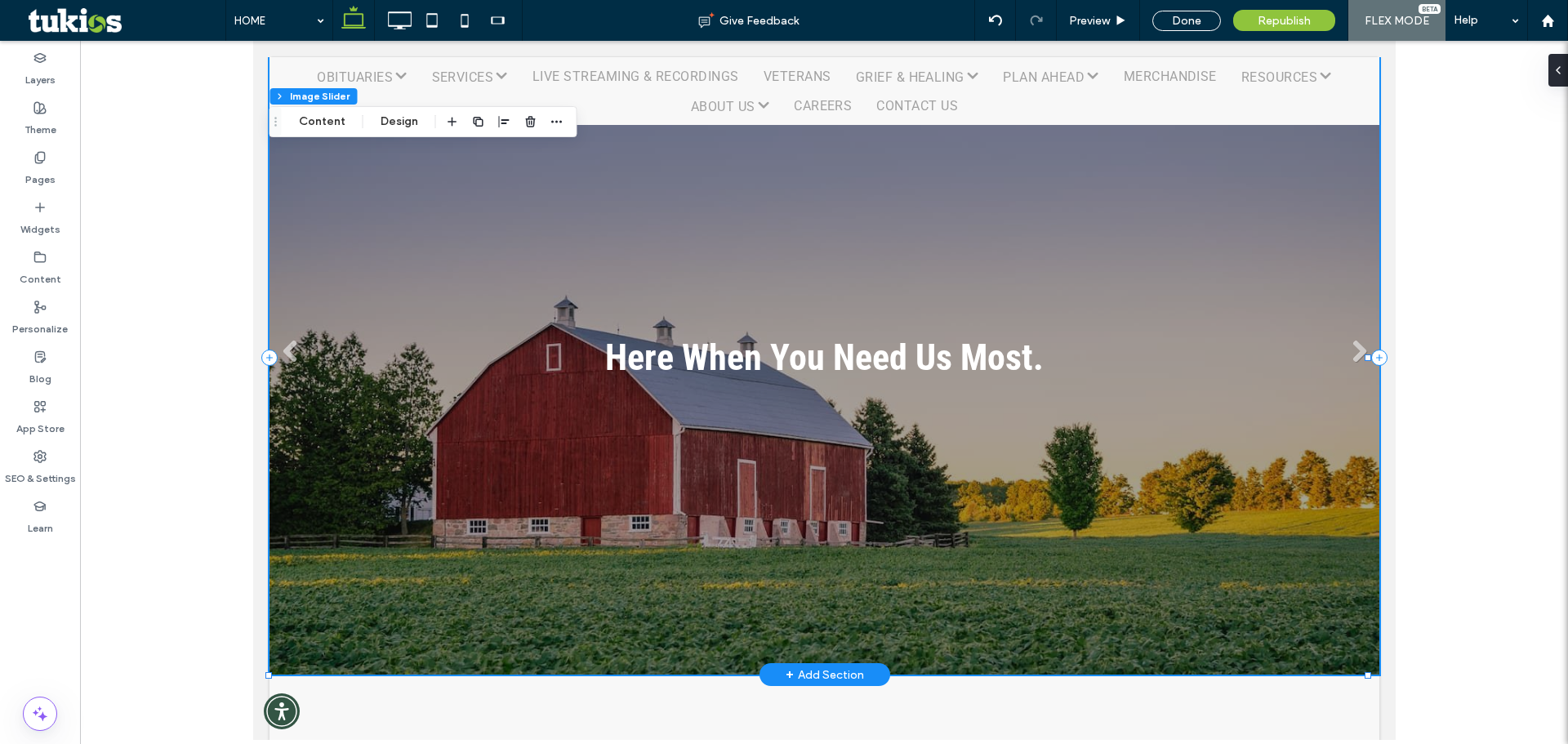
click at [745, 287] on link at bounding box center [824, 358] width 1110 height 634
drag, startPoint x: 782, startPoint y: 284, endPoint x: 772, endPoint y: 279, distance: 11.2
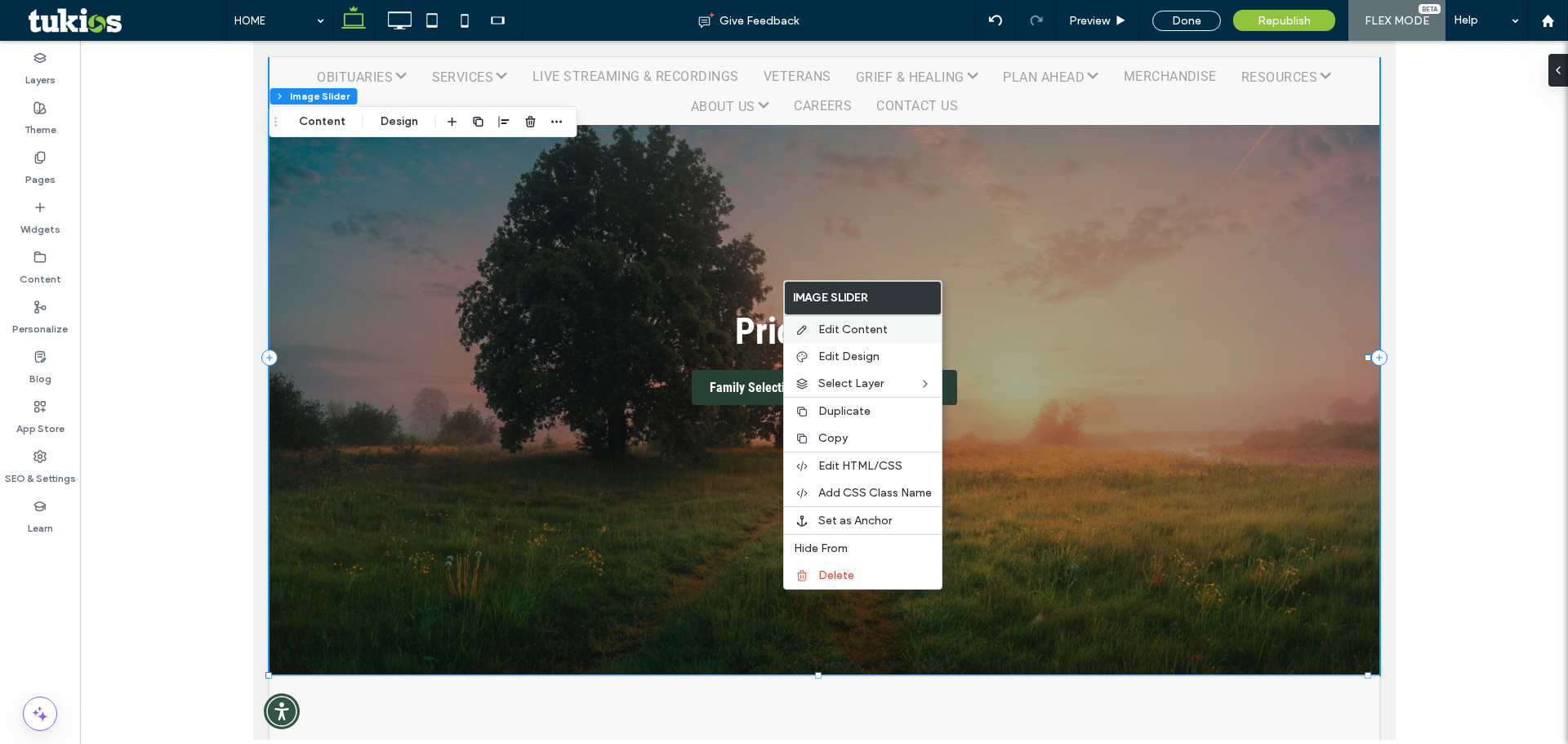
click at [847, 322] on div "Edit Content" at bounding box center [863, 329] width 158 height 28
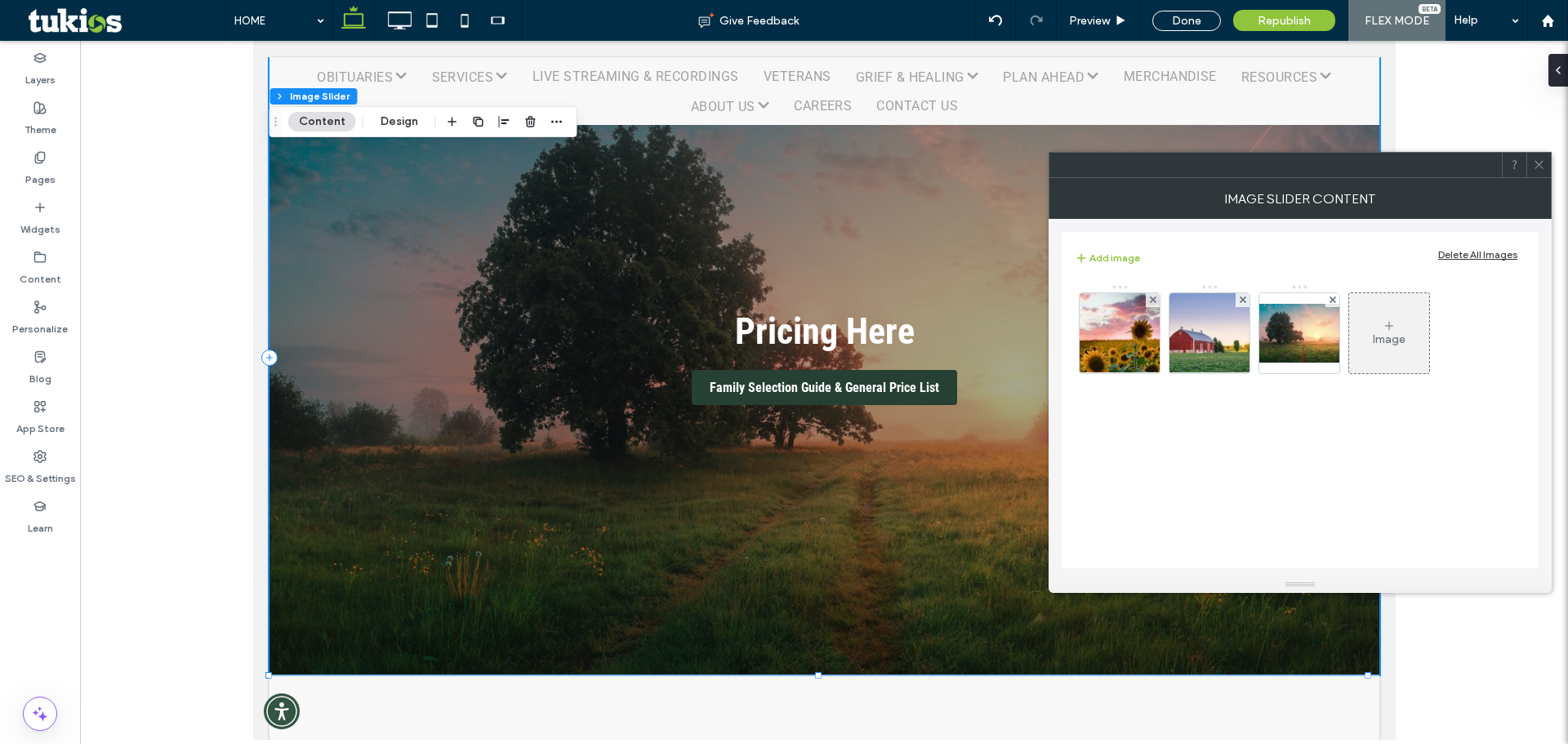
click at [1392, 334] on div "Image" at bounding box center [1390, 339] width 33 height 14
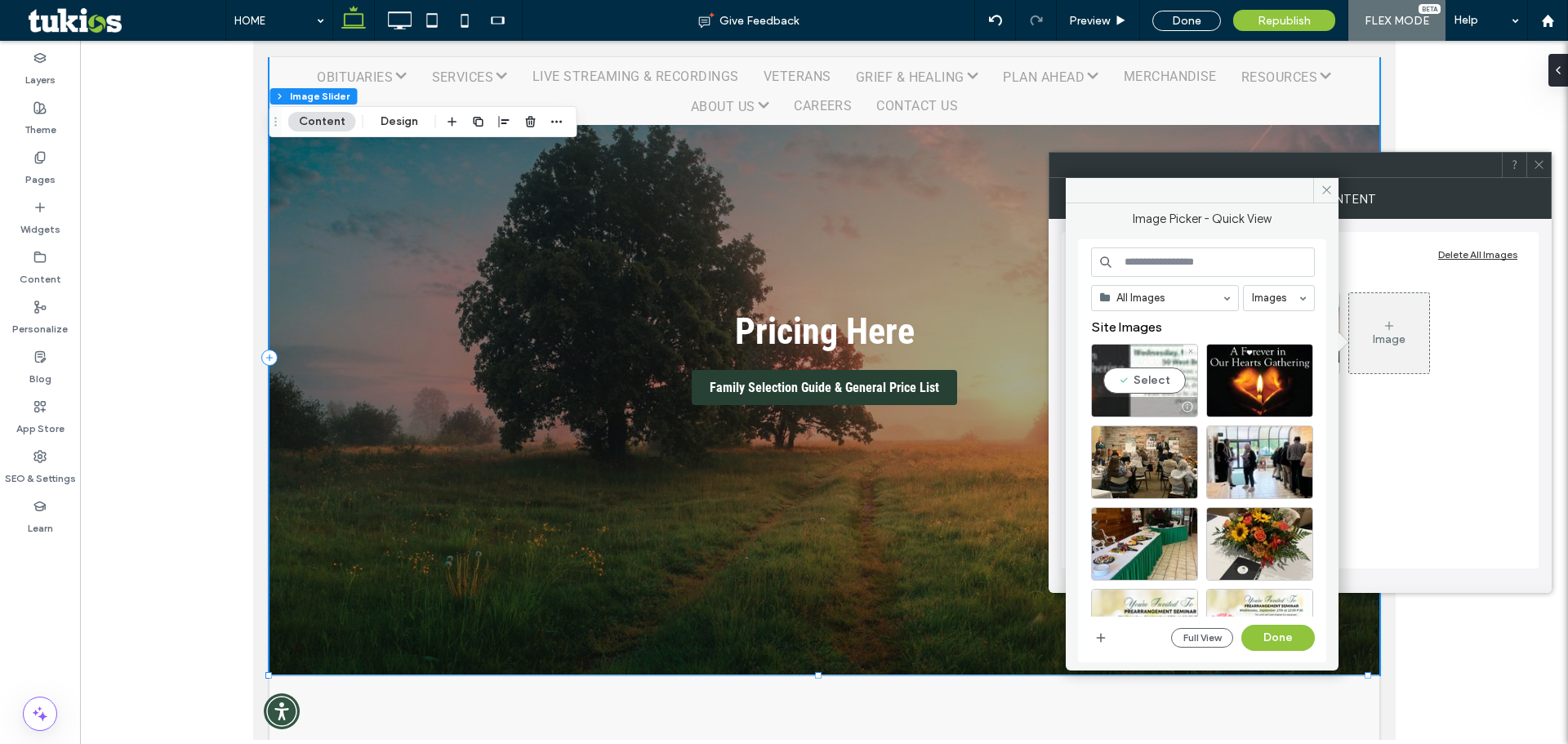
click at [1152, 373] on div "Select" at bounding box center [1145, 380] width 107 height 73
click at [1273, 638] on button "Done" at bounding box center [1278, 637] width 73 height 26
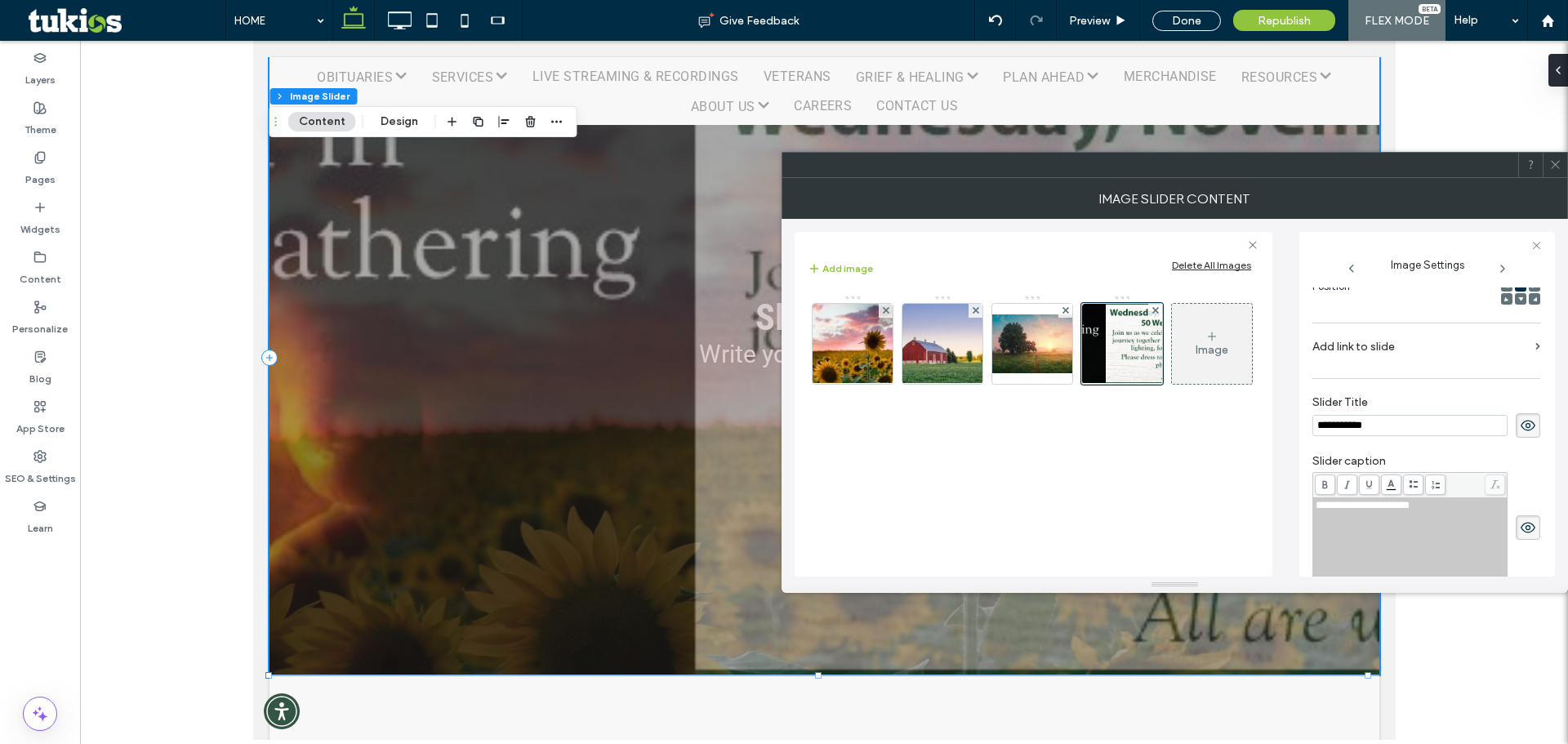
scroll to position [0, 0]
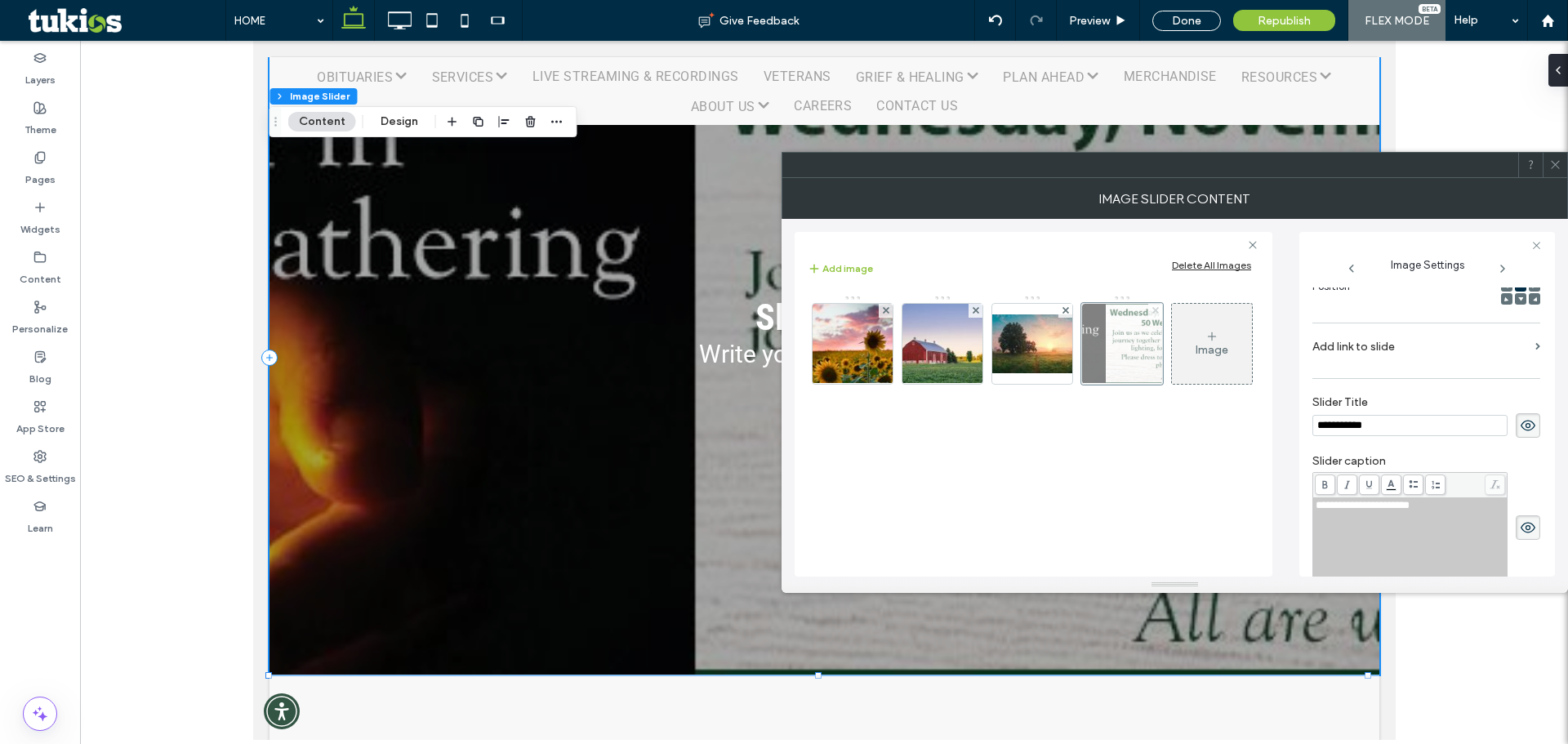
click at [1155, 313] on icon at bounding box center [1155, 310] width 6 height 6
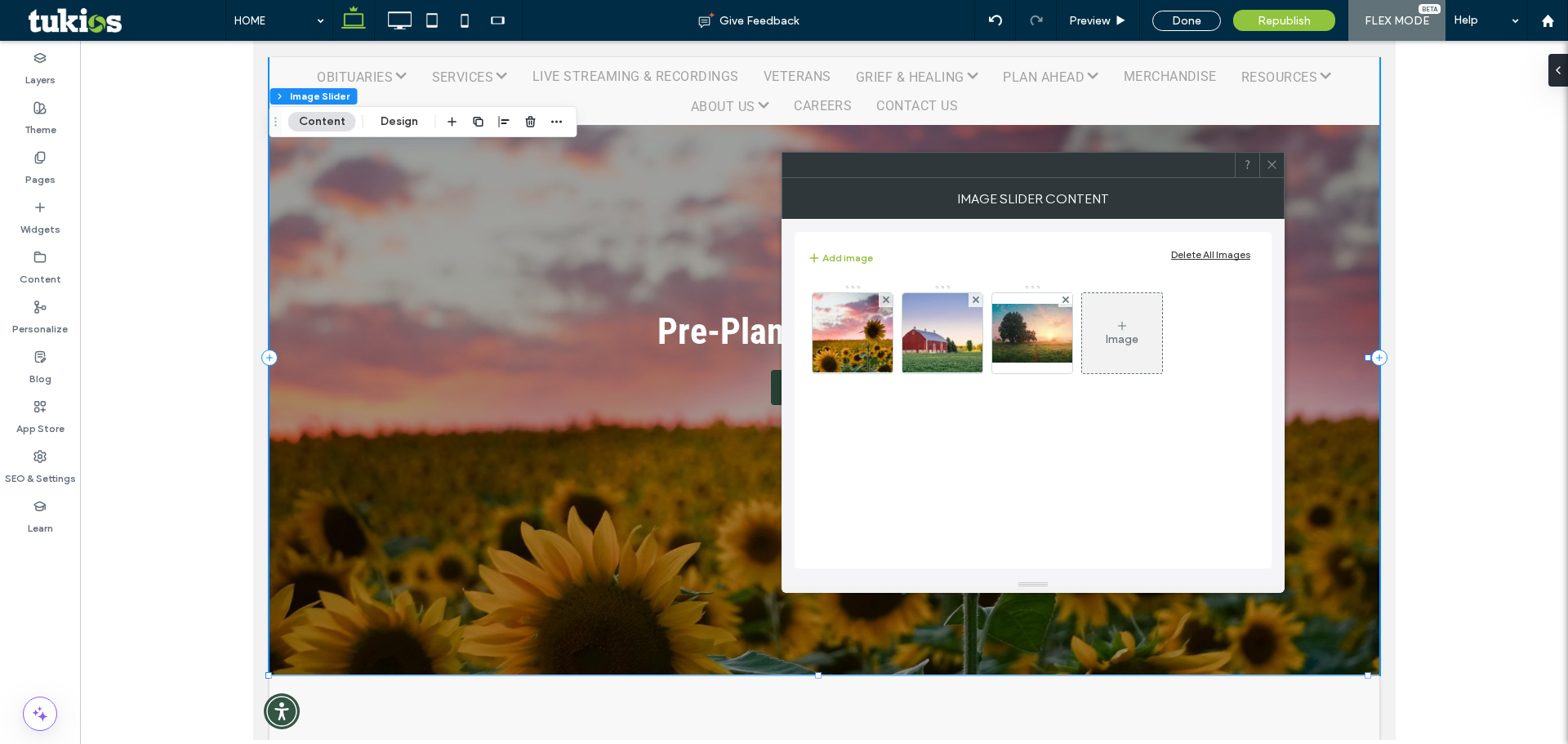
click at [1275, 159] on icon at bounding box center [1273, 165] width 13 height 13
